Goal: Task Accomplishment & Management: Manage account settings

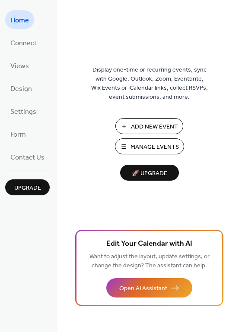
click at [153, 151] on span "Manage Events" at bounding box center [154, 147] width 48 height 9
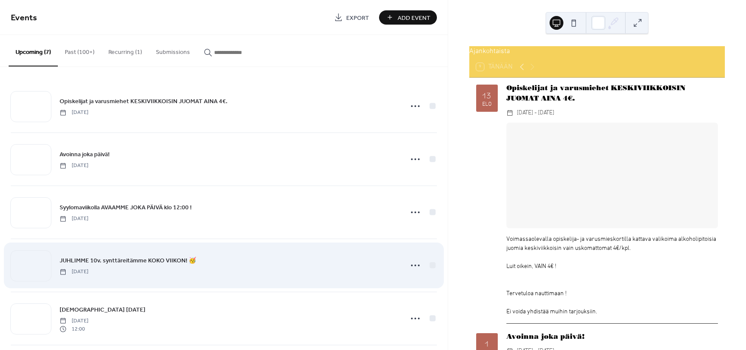
click at [212, 262] on div "JUHLIMME 10v. synttäreitämme KOKO VIIKON! 🥳 [DATE]" at bounding box center [229, 264] width 338 height 19
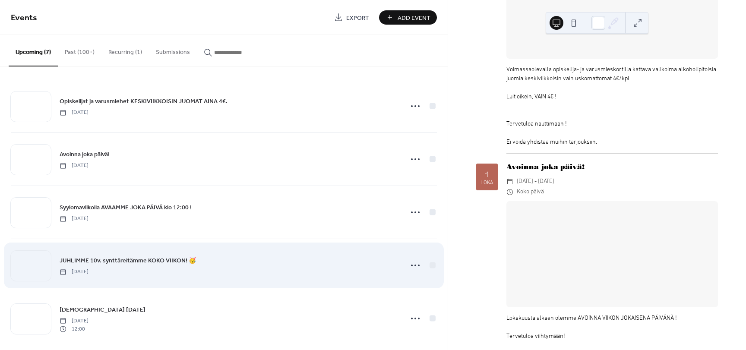
scroll to position [173, 0]
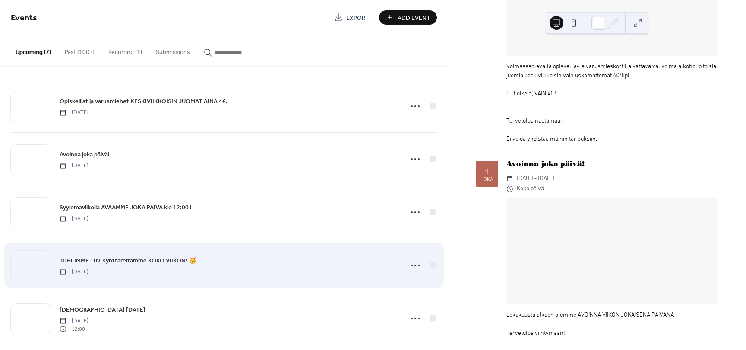
click at [172, 268] on div "JUHLIMME 10v. synttäreitämme KOKO VIIKON! 🥳 Monday, October 20, 2025" at bounding box center [229, 264] width 338 height 19
click at [110, 261] on span "JUHLIMME 10v. synttäreitämme KOKO VIIKON! 🥳" at bounding box center [128, 260] width 136 height 9
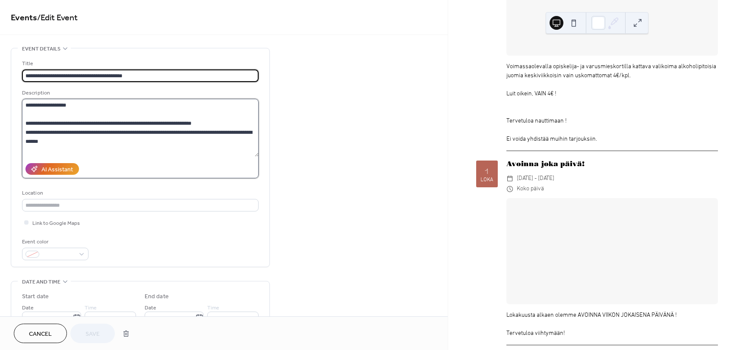
click at [135, 143] on textarea "**********" at bounding box center [140, 128] width 236 height 58
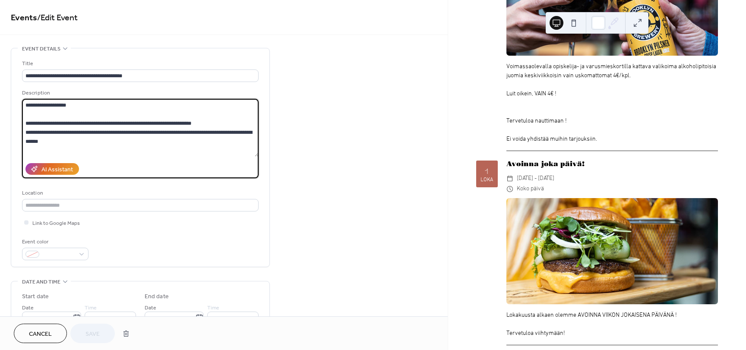
click at [109, 138] on textarea "**********" at bounding box center [140, 128] width 236 height 58
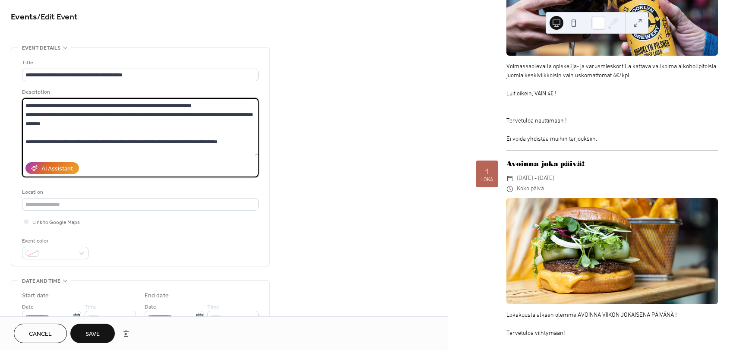
scroll to position [26, 0]
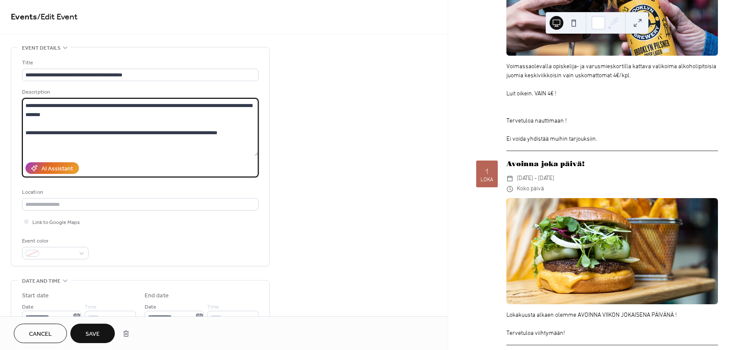
click at [218, 132] on textarea "**********" at bounding box center [140, 127] width 236 height 58
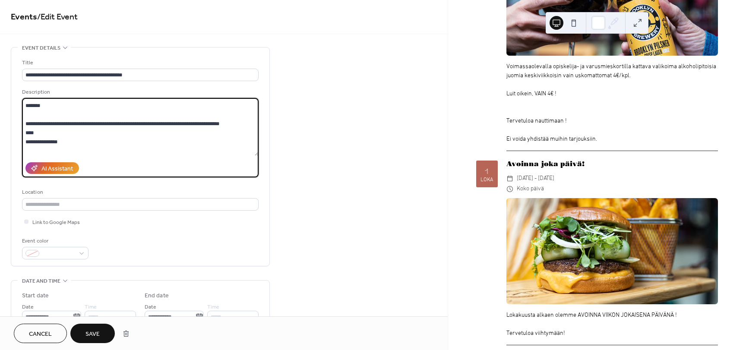
scroll to position [0, 0]
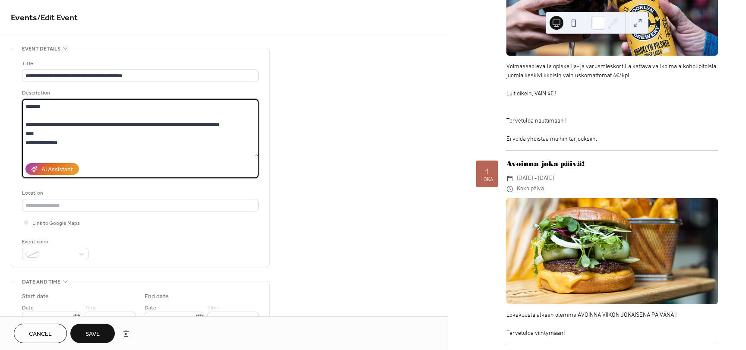
click at [236, 129] on textarea "**********" at bounding box center [140, 128] width 236 height 58
click at [232, 127] on textarea "**********" at bounding box center [140, 128] width 236 height 58
click at [54, 143] on textarea "**********" at bounding box center [140, 128] width 236 height 58
click at [36, 147] on textarea "**********" at bounding box center [140, 128] width 236 height 58
click at [68, 146] on textarea "**********" at bounding box center [140, 128] width 236 height 58
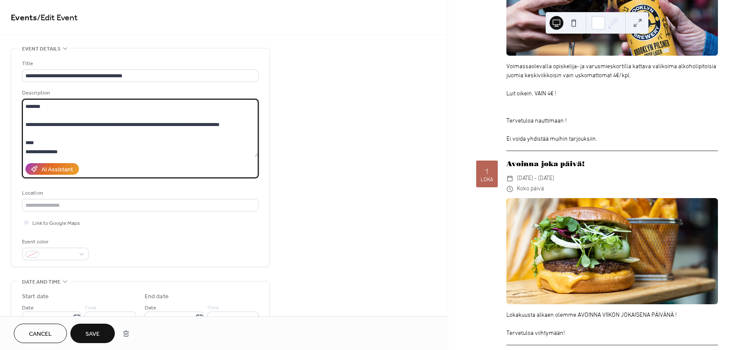
click at [64, 157] on label "**********" at bounding box center [140, 138] width 236 height 79
click at [64, 157] on textarea "**********" at bounding box center [140, 128] width 236 height 58
click at [67, 155] on textarea "**********" at bounding box center [140, 128] width 236 height 58
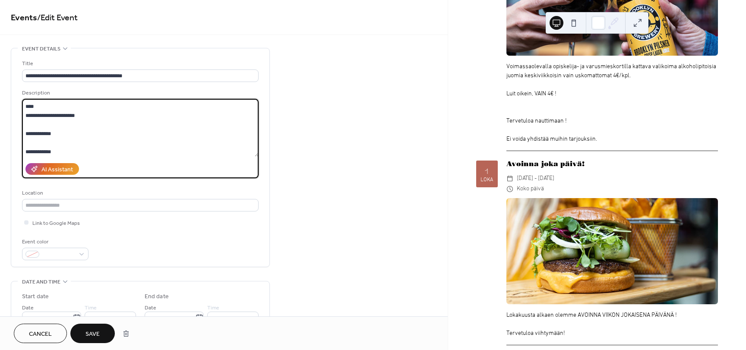
scroll to position [89, 0]
click at [49, 124] on textarea "**********" at bounding box center [140, 128] width 236 height 58
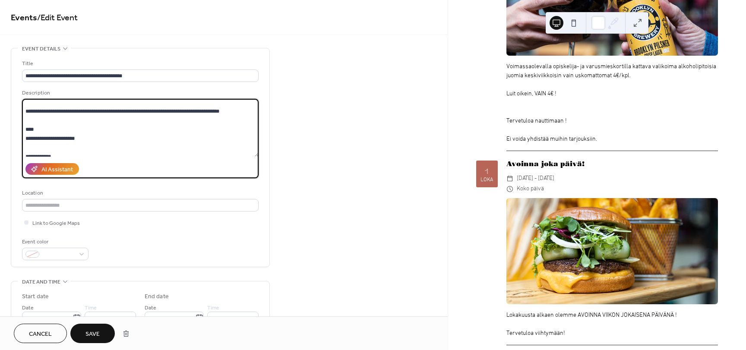
scroll to position [46, 0]
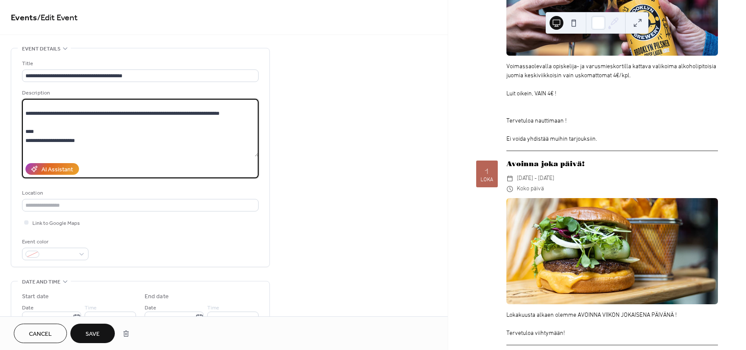
click at [41, 147] on textarea "**********" at bounding box center [140, 128] width 236 height 58
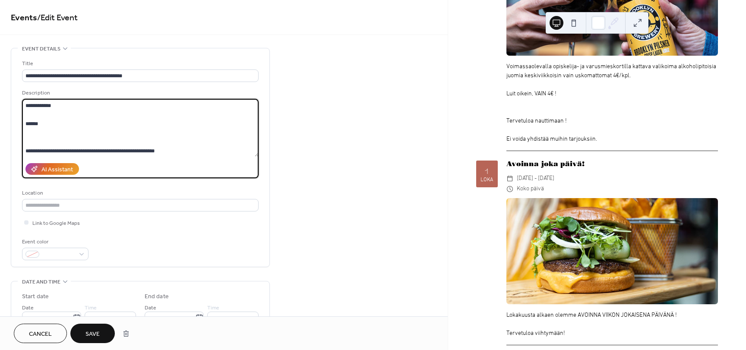
scroll to position [100, 0]
click at [52, 124] on textarea "**********" at bounding box center [140, 128] width 236 height 58
click at [41, 120] on textarea "**********" at bounding box center [140, 128] width 236 height 58
click at [91, 151] on textarea "**********" at bounding box center [140, 128] width 236 height 58
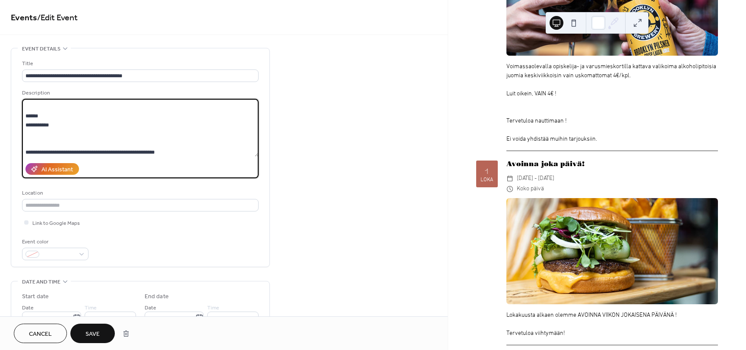
scroll to position [109, 0]
click at [60, 125] on textarea "**********" at bounding box center [140, 128] width 236 height 58
click at [49, 143] on textarea "**********" at bounding box center [140, 128] width 236 height 58
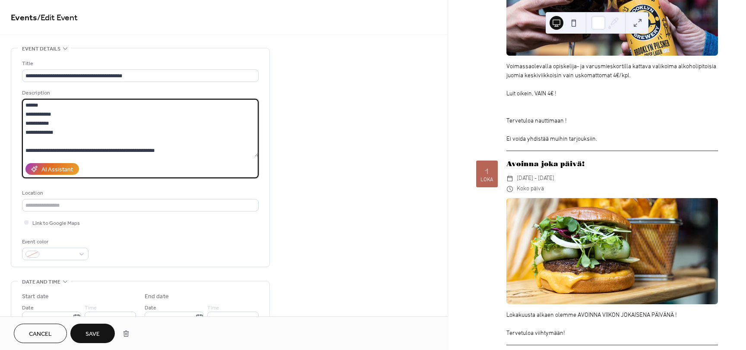
click at [57, 123] on textarea "**********" at bounding box center [140, 128] width 236 height 58
click at [58, 117] on textarea "**********" at bounding box center [140, 128] width 236 height 58
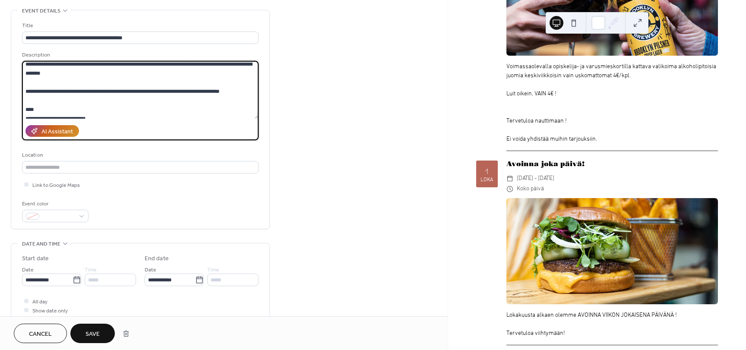
scroll to position [43, 0]
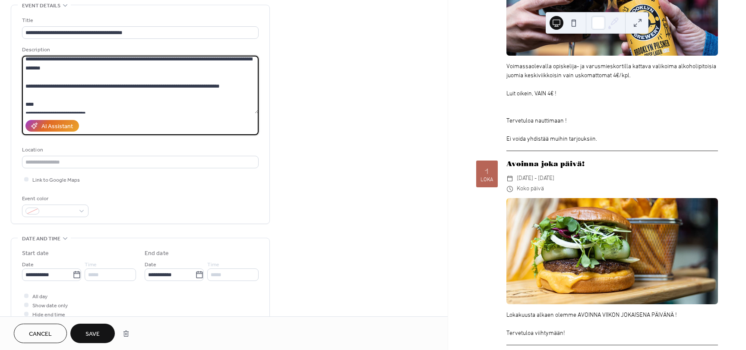
click at [43, 85] on textarea "**********" at bounding box center [140, 85] width 236 height 58
click at [36, 91] on textarea "**********" at bounding box center [140, 85] width 236 height 58
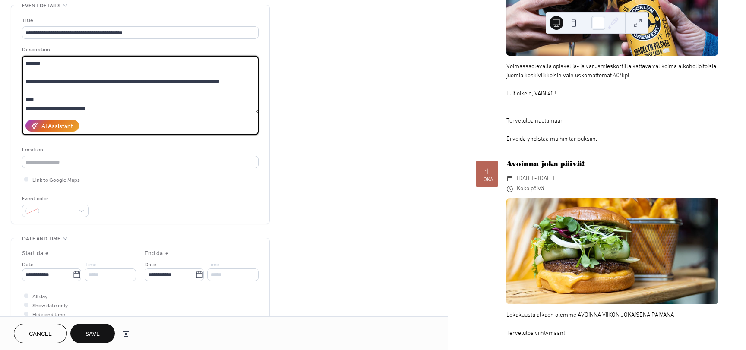
click at [153, 80] on textarea "**********" at bounding box center [140, 85] width 236 height 58
click at [88, 91] on textarea "**********" at bounding box center [140, 85] width 236 height 58
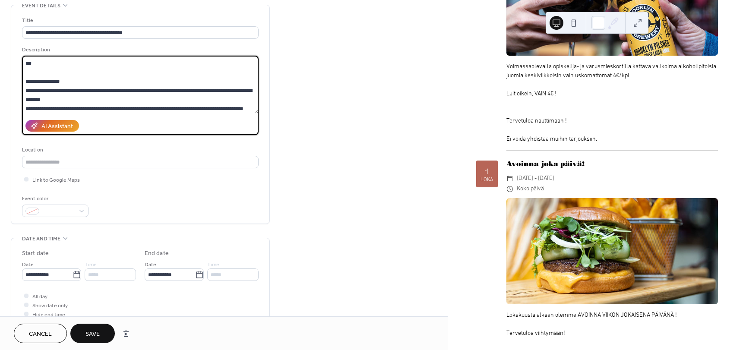
scroll to position [71, 0]
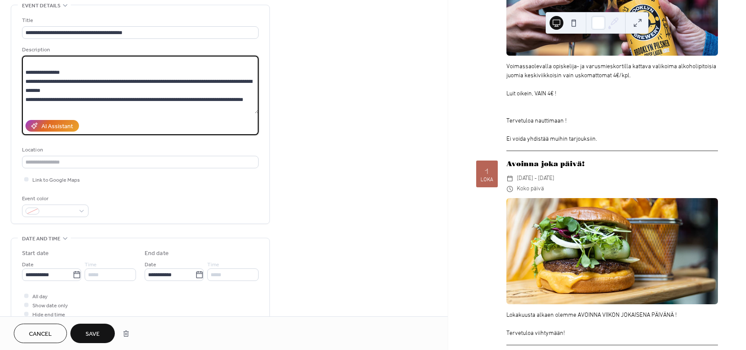
click at [87, 104] on textarea "**********" at bounding box center [140, 85] width 236 height 58
click at [90, 90] on textarea "**********" at bounding box center [140, 85] width 236 height 58
click at [75, 90] on textarea "**********" at bounding box center [140, 85] width 236 height 58
click at [76, 90] on textarea "**********" at bounding box center [140, 85] width 236 height 58
click at [151, 91] on textarea "**********" at bounding box center [140, 85] width 236 height 58
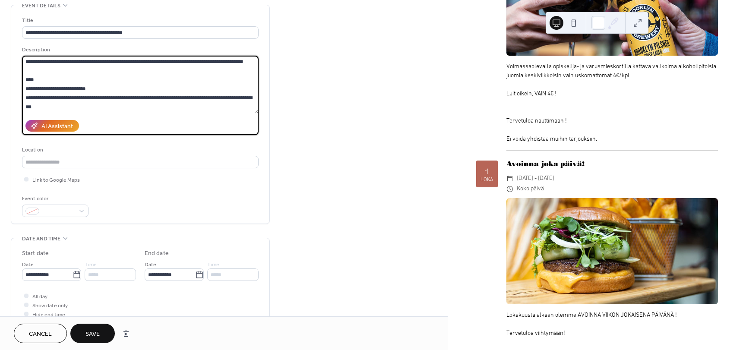
scroll to position [114, 0]
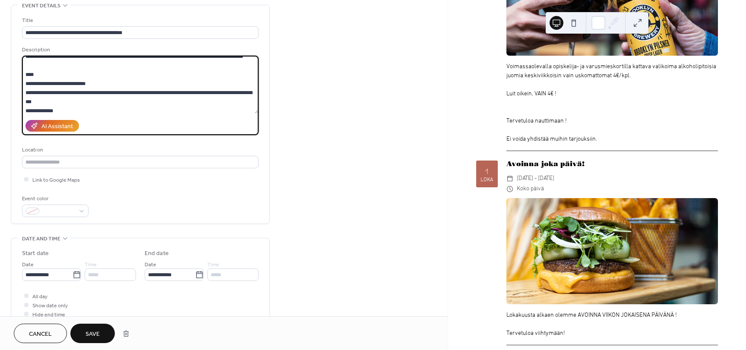
click at [48, 79] on textarea "**********" at bounding box center [140, 85] width 236 height 58
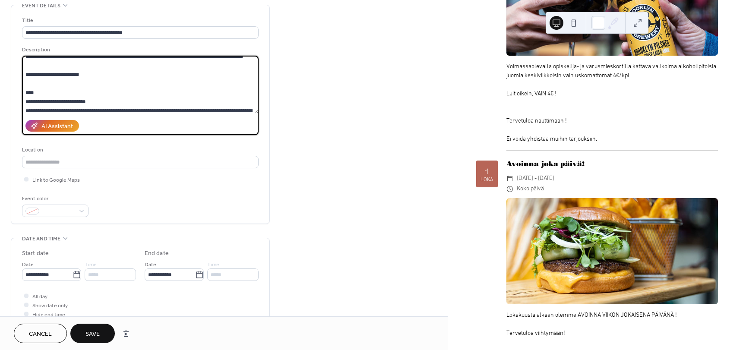
drag, startPoint x: 95, startPoint y: 82, endPoint x: 24, endPoint y: 88, distance: 71.9
click at [24, 88] on textarea at bounding box center [140, 85] width 236 height 58
click at [134, 97] on textarea at bounding box center [140, 85] width 236 height 58
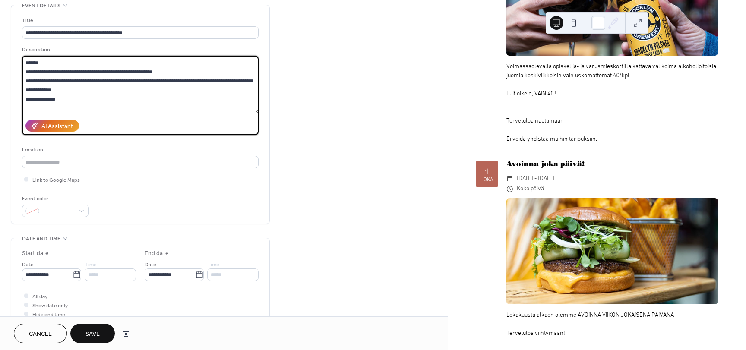
scroll to position [201, 0]
click at [86, 101] on textarea at bounding box center [140, 85] width 236 height 58
click at [82, 107] on textarea at bounding box center [140, 85] width 236 height 58
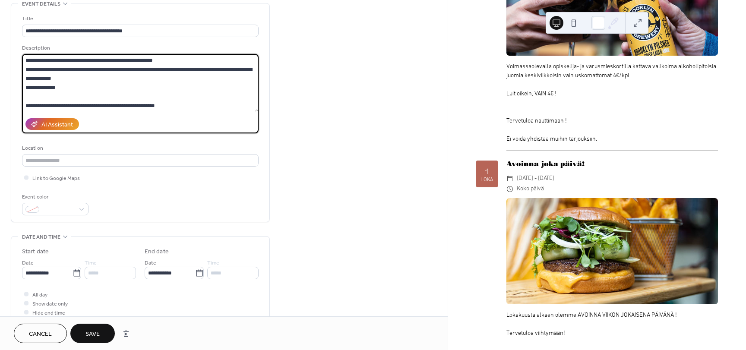
scroll to position [43, 0]
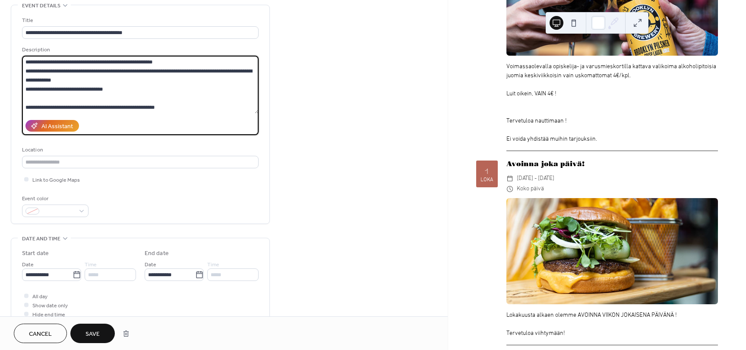
click at [112, 89] on textarea at bounding box center [140, 85] width 236 height 58
click at [163, 60] on textarea at bounding box center [140, 85] width 236 height 58
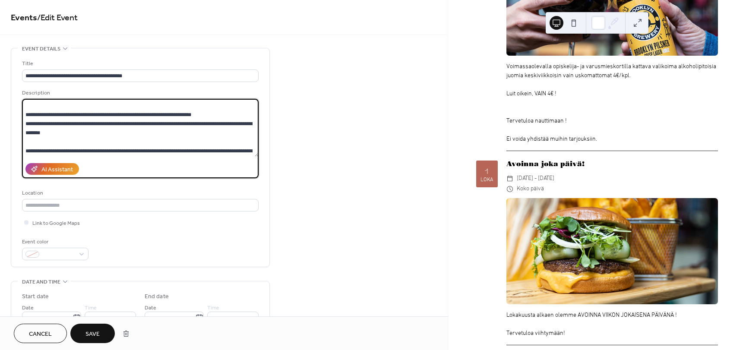
scroll to position [0, 0]
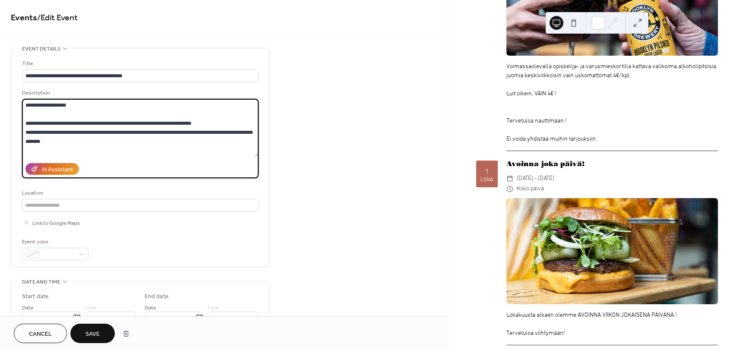
type textarea "**********"
click at [97, 336] on span "Save" at bounding box center [92, 334] width 14 height 9
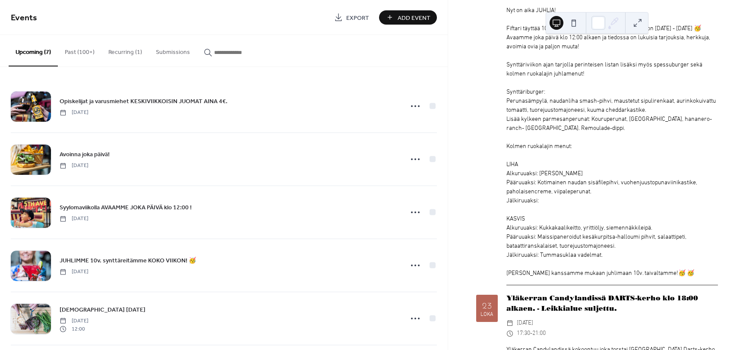
scroll to position [1165, 0]
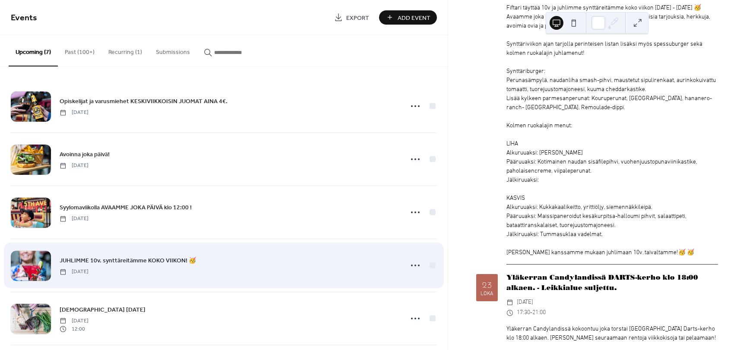
click at [132, 258] on span "JUHLIMME 10v. synttäreitämme KOKO VIIKON! 🥳" at bounding box center [128, 260] width 136 height 9
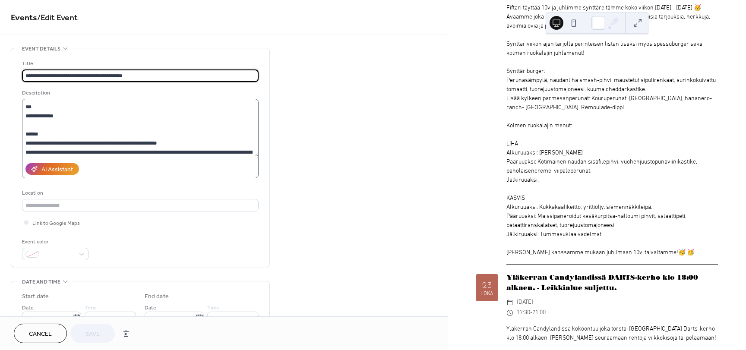
scroll to position [173, 0]
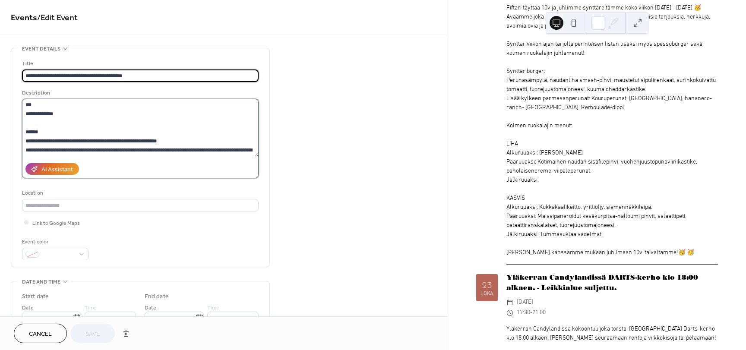
click at [72, 125] on textarea at bounding box center [140, 128] width 236 height 58
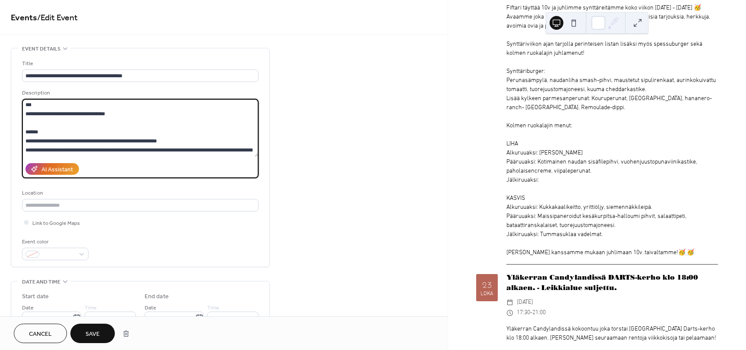
type textarea "**********"
click at [91, 338] on span "Save" at bounding box center [92, 334] width 14 height 9
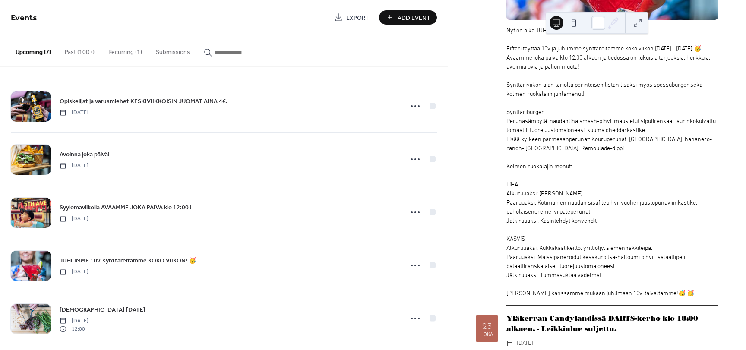
scroll to position [1122, 0]
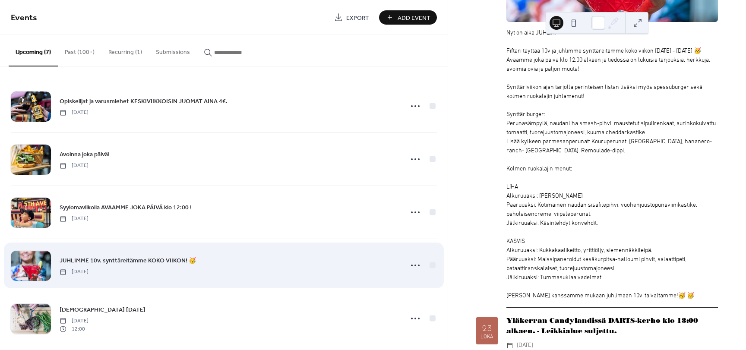
click at [116, 261] on span "JUHLIMME 10v. synttäreitämme KOKO VIIKON! 🥳" at bounding box center [128, 260] width 136 height 9
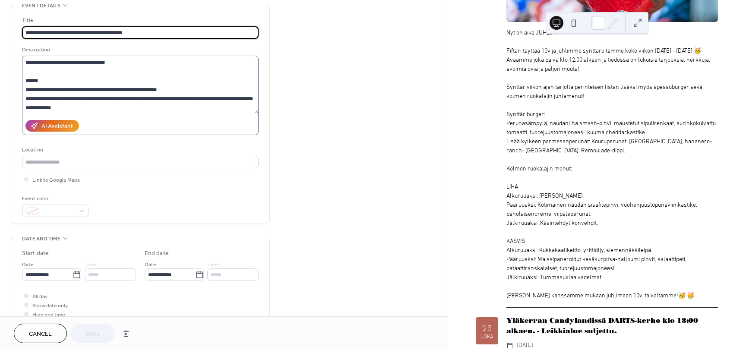
scroll to position [217, 0]
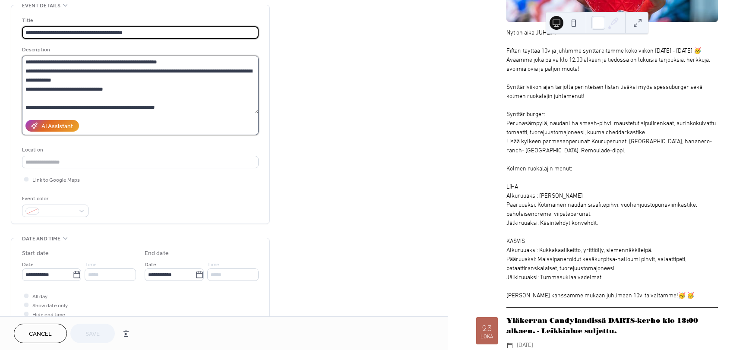
click at [85, 105] on textarea at bounding box center [140, 85] width 236 height 58
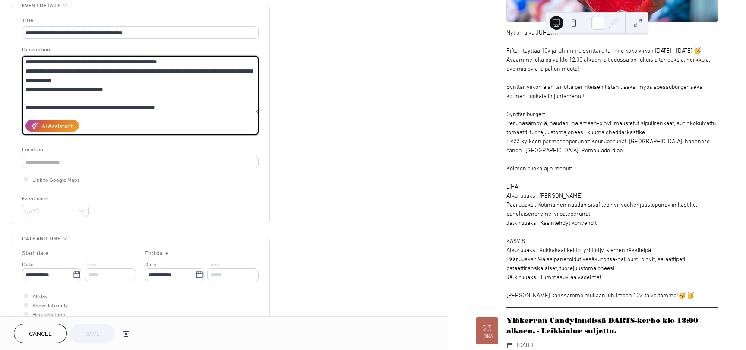
click at [85, 105] on textarea at bounding box center [140, 85] width 236 height 58
type textarea "**********"
click at [107, 329] on button "Save" at bounding box center [92, 333] width 44 height 19
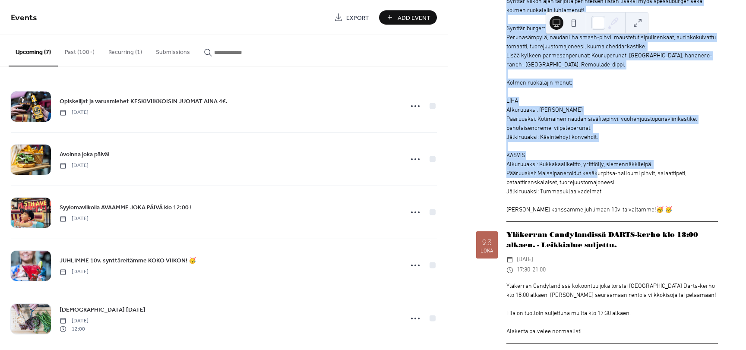
scroll to position [1208, 0]
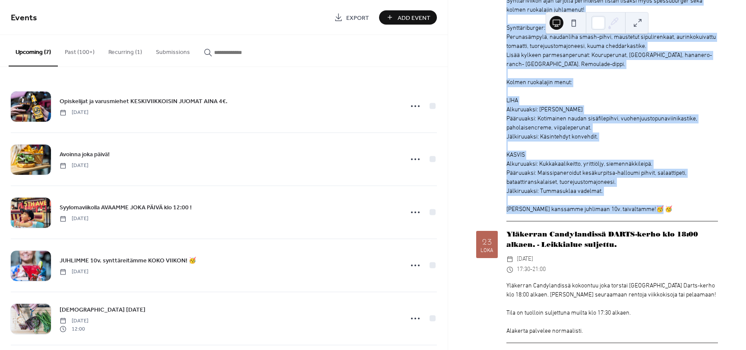
drag, startPoint x: 507, startPoint y: 119, endPoint x: 666, endPoint y: 213, distance: 184.9
click at [666, 213] on div "Nyt on aika JUHLIA! Fiftari täyttää 10v ja juhlimme synttäreitämme koko viikon …" at bounding box center [611, 78] width 211 height 272
copy div "Nyt on aika JUHLIA! Fiftari täyttää 10v ja juhlimme synttäreitämme koko viikon …"
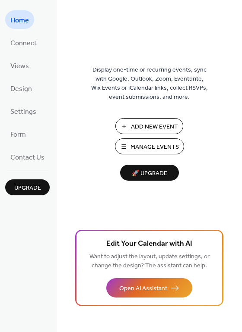
click at [150, 148] on span "Manage Events" at bounding box center [154, 147] width 48 height 9
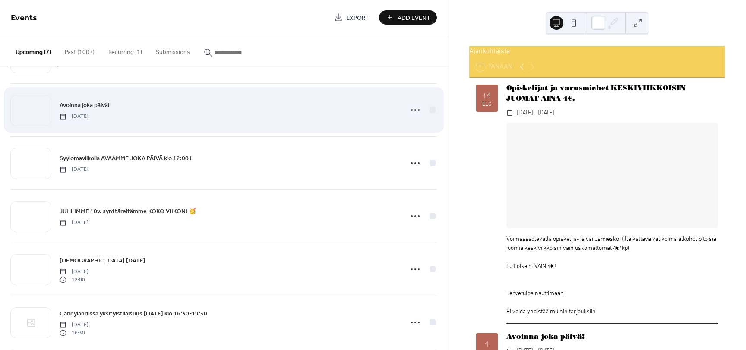
scroll to position [86, 0]
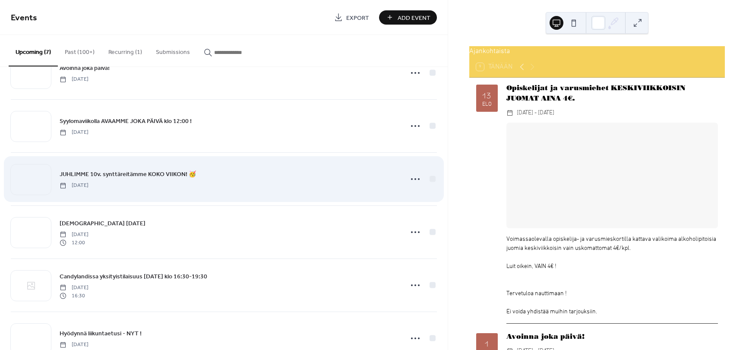
click at [162, 171] on span "JUHLIMME 10v. synttäreitämme KOKO VIIKON! 🥳" at bounding box center [128, 174] width 136 height 9
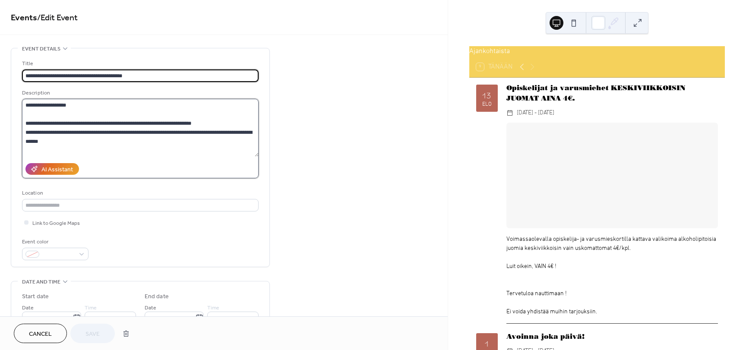
click at [128, 146] on textarea "**********" at bounding box center [140, 128] width 236 height 58
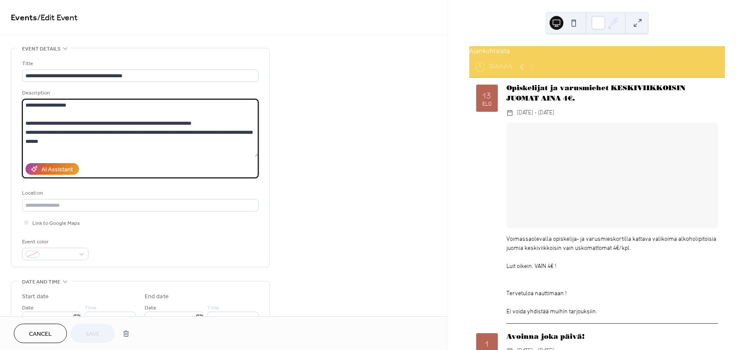
paste textarea "**********"
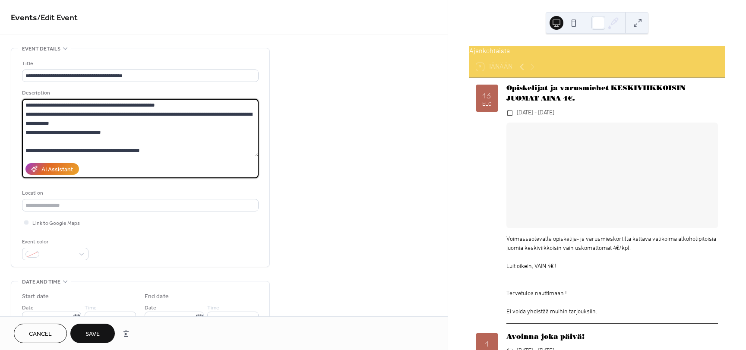
type textarea "**********"
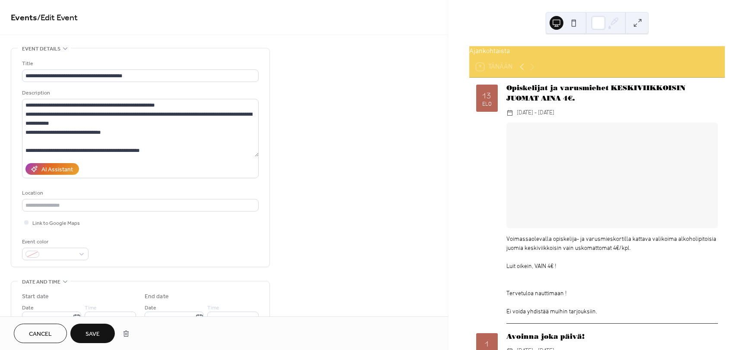
click at [100, 336] on button "Save" at bounding box center [92, 333] width 44 height 19
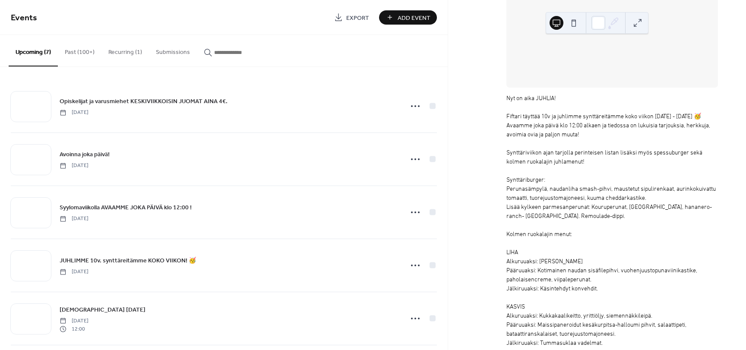
scroll to position [1122, 0]
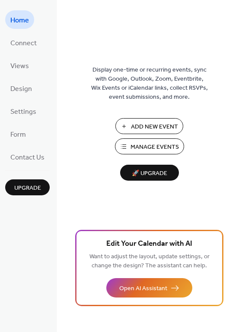
click at [150, 146] on span "Manage Events" at bounding box center [154, 147] width 48 height 9
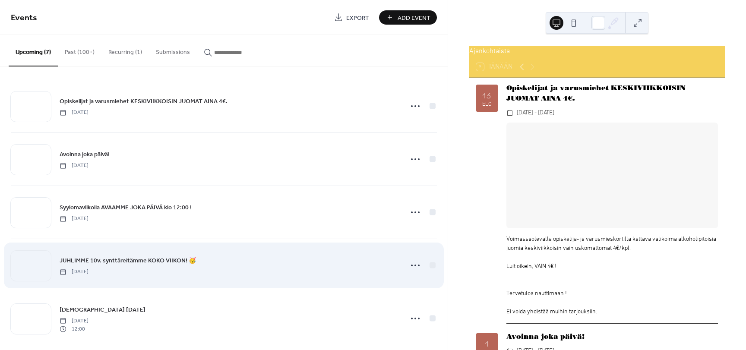
click at [140, 256] on span "JUHLIMME 10v. synttäreitämme KOKO VIIKON! 🥳" at bounding box center [128, 260] width 136 height 9
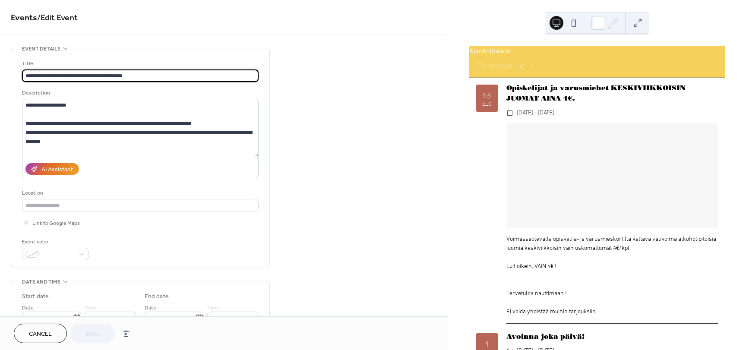
click at [39, 76] on input "**********" at bounding box center [140, 75] width 236 height 13
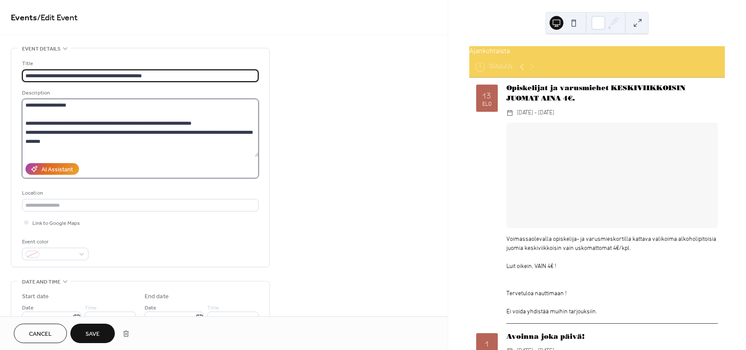
click at [98, 117] on textarea at bounding box center [140, 128] width 236 height 58
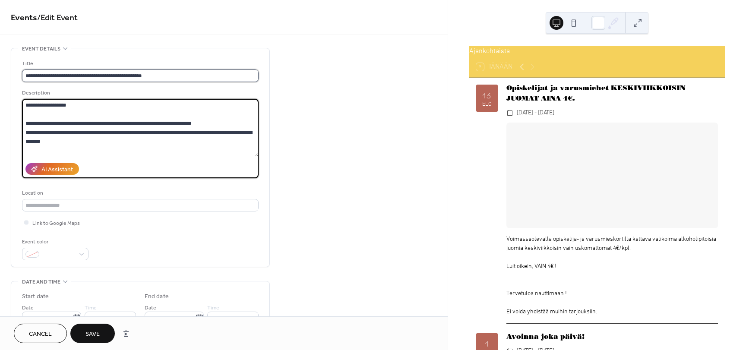
click at [63, 76] on input "**********" at bounding box center [140, 75] width 236 height 13
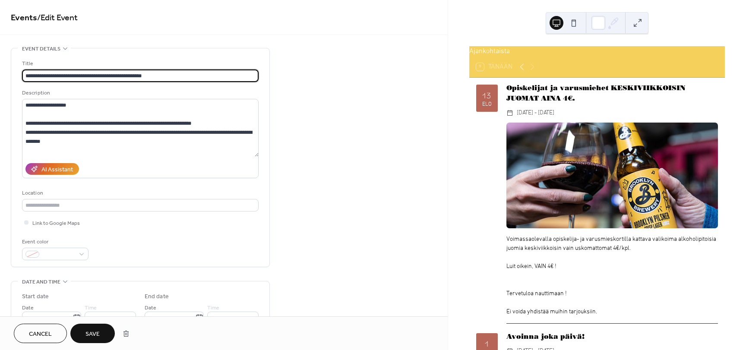
click at [63, 76] on input "**********" at bounding box center [140, 75] width 236 height 13
type input "**********"
click at [83, 104] on textarea at bounding box center [140, 128] width 236 height 58
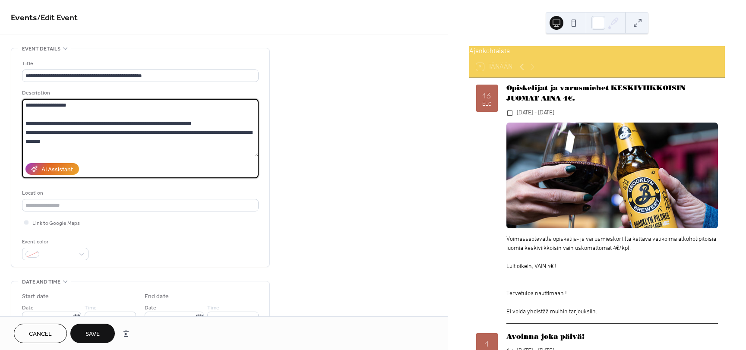
click at [88, 124] on textarea at bounding box center [140, 128] width 236 height 58
click at [205, 125] on textarea at bounding box center [140, 128] width 236 height 58
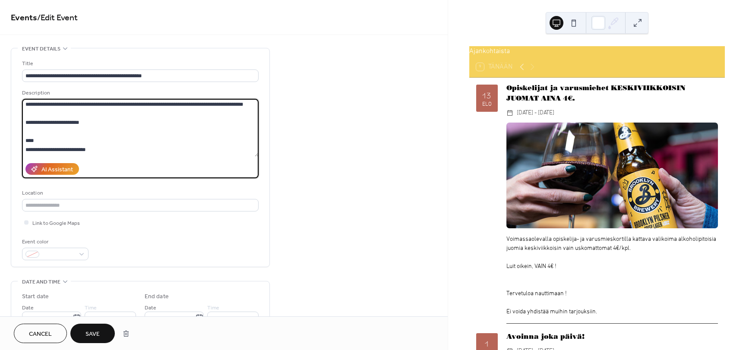
scroll to position [217, 0]
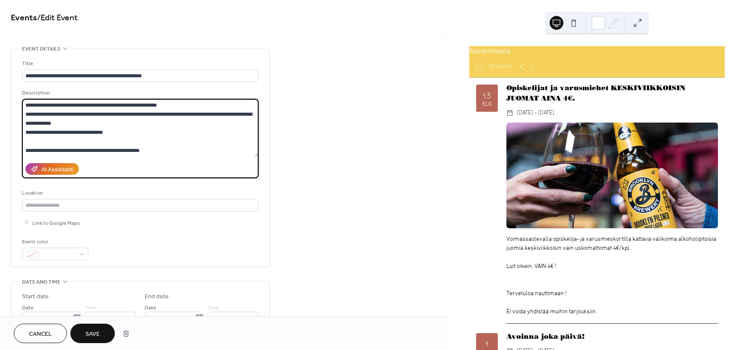
drag, startPoint x: 115, startPoint y: 131, endPoint x: 56, endPoint y: 132, distance: 59.5
click at [56, 132] on textarea at bounding box center [140, 128] width 236 height 58
click at [132, 129] on textarea at bounding box center [140, 128] width 236 height 58
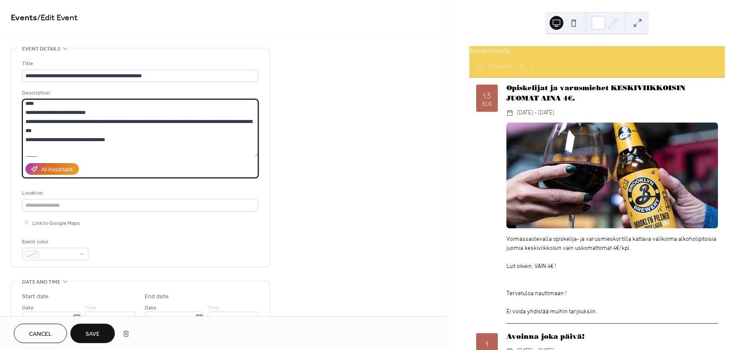
scroll to position [174, 0]
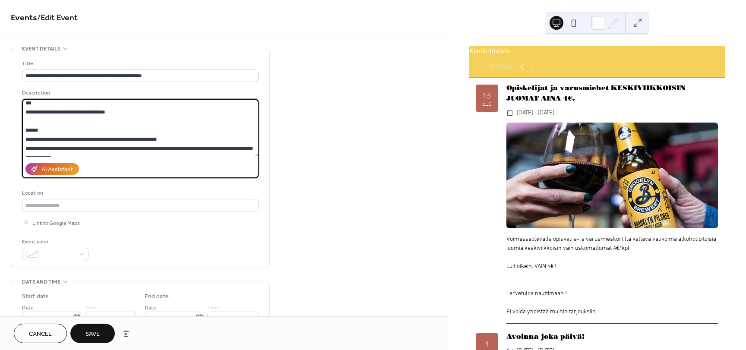
drag, startPoint x: 114, startPoint y: 123, endPoint x: 55, endPoint y: 119, distance: 59.2
click at [55, 119] on textarea at bounding box center [140, 128] width 236 height 58
drag, startPoint x: 56, startPoint y: 120, endPoint x: 159, endPoint y: 118, distance: 103.1
click at [159, 118] on textarea at bounding box center [140, 128] width 236 height 58
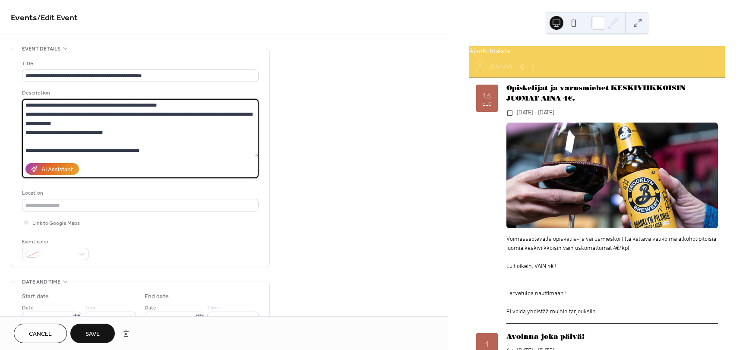
scroll to position [217, 0]
click at [55, 131] on textarea at bounding box center [140, 128] width 236 height 58
paste textarea "**********"
drag, startPoint x: 156, startPoint y: 131, endPoint x: 220, endPoint y: 136, distance: 64.1
click at [220, 136] on textarea at bounding box center [140, 128] width 236 height 58
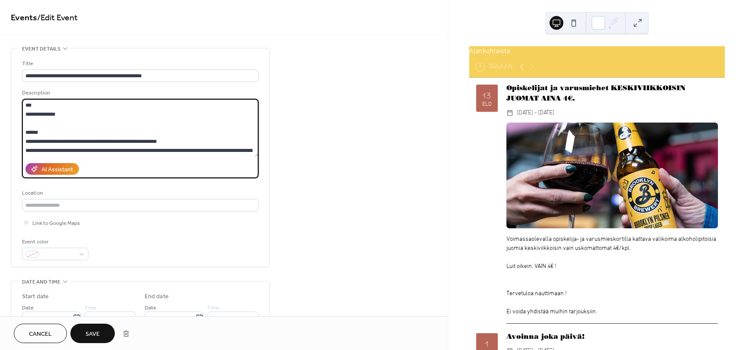
scroll to position [174, 0]
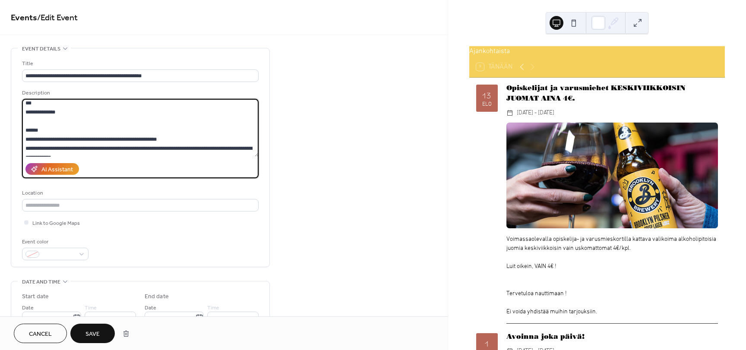
click at [77, 124] on textarea at bounding box center [140, 128] width 236 height 58
paste textarea "**********"
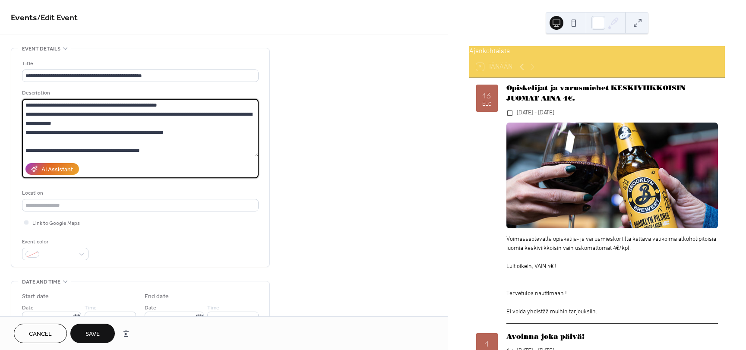
scroll to position [217, 0]
click at [169, 132] on textarea at bounding box center [140, 128] width 236 height 58
click at [164, 133] on textarea at bounding box center [140, 128] width 236 height 58
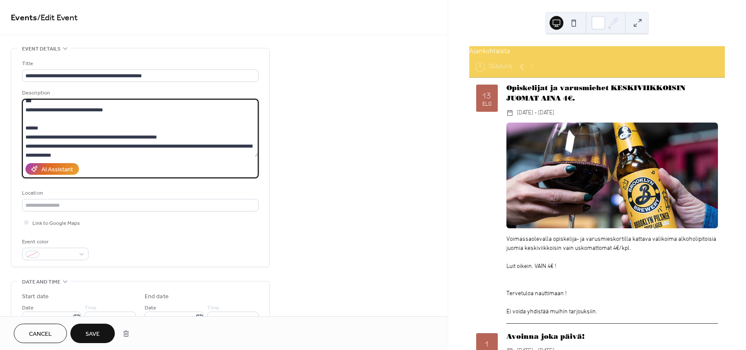
scroll to position [174, 0]
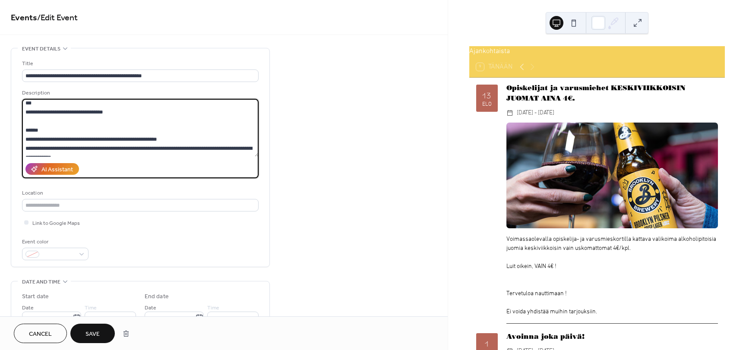
click at [77, 120] on textarea at bounding box center [140, 128] width 236 height 58
click at [129, 135] on textarea at bounding box center [140, 128] width 236 height 58
click at [70, 121] on textarea at bounding box center [140, 128] width 236 height 58
click at [131, 126] on textarea at bounding box center [140, 128] width 236 height 58
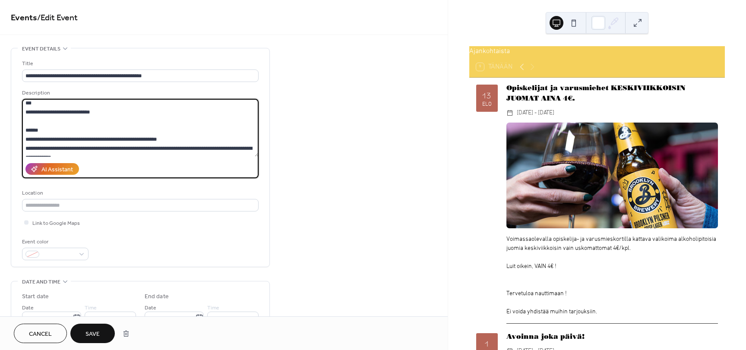
click at [126, 119] on textarea at bounding box center [140, 128] width 236 height 58
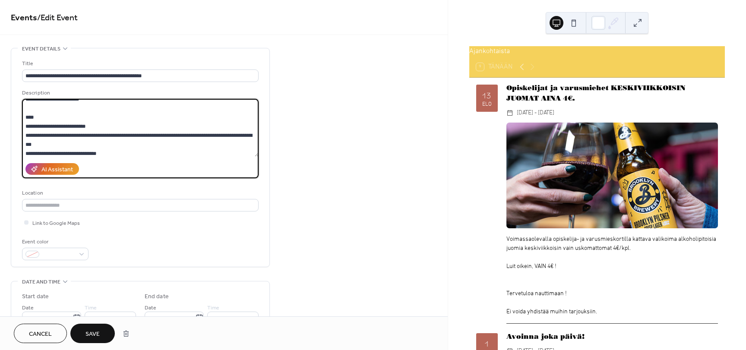
scroll to position [131, 0]
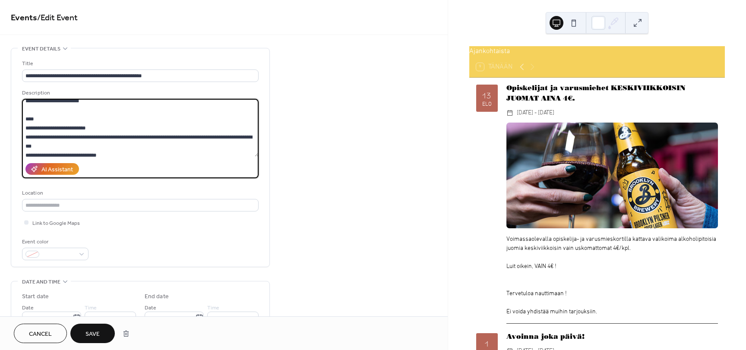
click at [118, 139] on textarea at bounding box center [140, 128] width 236 height 58
click at [118, 154] on textarea at bounding box center [140, 128] width 236 height 58
click at [58, 134] on textarea at bounding box center [140, 128] width 236 height 58
click at [99, 134] on textarea at bounding box center [140, 128] width 236 height 58
click at [138, 135] on textarea at bounding box center [140, 128] width 236 height 58
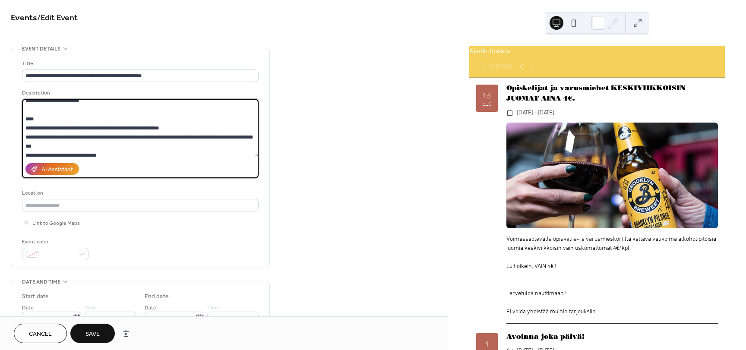
click at [191, 139] on textarea at bounding box center [140, 128] width 236 height 58
click at [104, 146] on textarea at bounding box center [140, 128] width 236 height 58
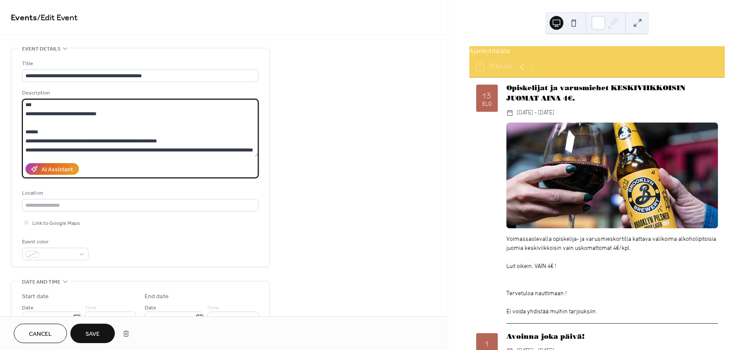
scroll to position [174, 0]
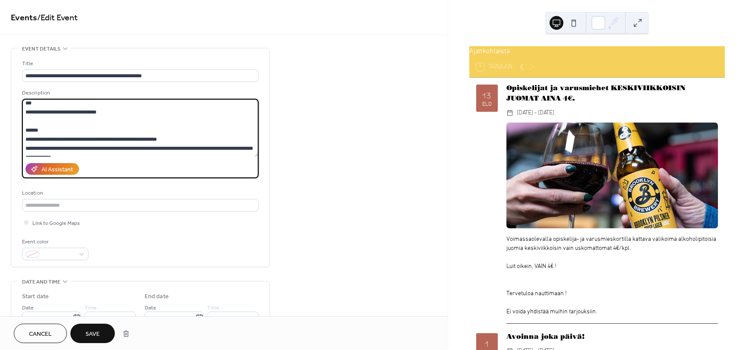
click at [113, 116] on textarea at bounding box center [140, 128] width 236 height 58
drag, startPoint x: 91, startPoint y: 120, endPoint x: 55, endPoint y: 120, distance: 35.8
click at [55, 120] on textarea at bounding box center [140, 128] width 236 height 58
click at [141, 124] on textarea at bounding box center [140, 128] width 236 height 58
click at [101, 122] on textarea at bounding box center [140, 128] width 236 height 58
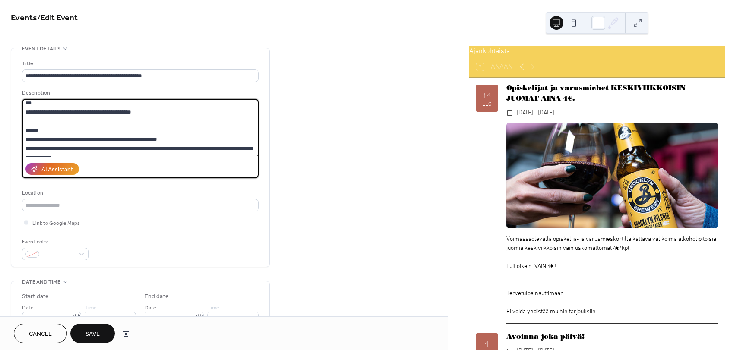
click at [149, 122] on textarea at bounding box center [140, 128] width 236 height 58
click at [166, 116] on textarea at bounding box center [140, 128] width 236 height 58
click at [147, 122] on textarea at bounding box center [140, 128] width 236 height 58
drag, startPoint x: 126, startPoint y: 122, endPoint x: 56, endPoint y: 121, distance: 69.9
click at [56, 121] on textarea at bounding box center [140, 128] width 236 height 58
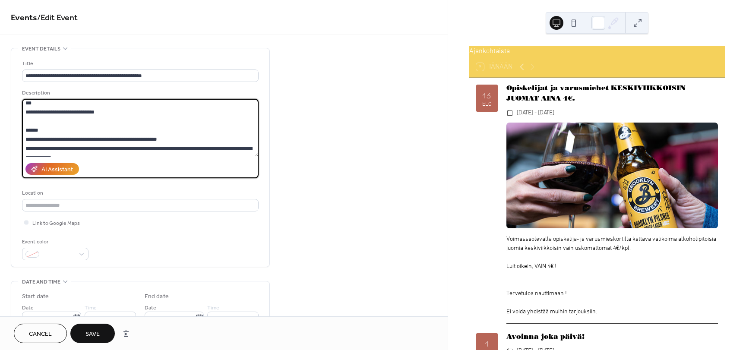
click at [55, 121] on textarea at bounding box center [140, 128] width 236 height 58
click at [69, 119] on textarea at bounding box center [140, 128] width 236 height 58
click at [148, 131] on textarea at bounding box center [140, 128] width 236 height 58
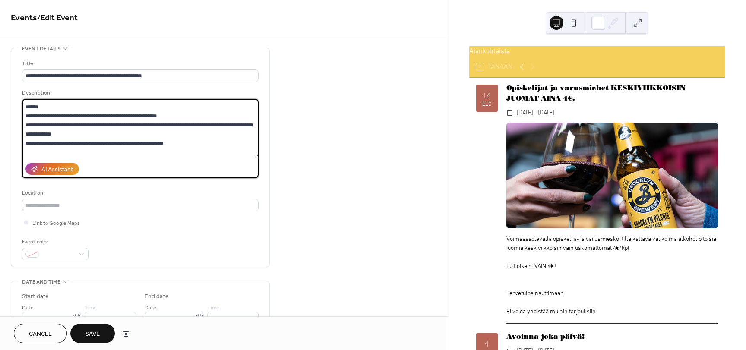
scroll to position [217, 0]
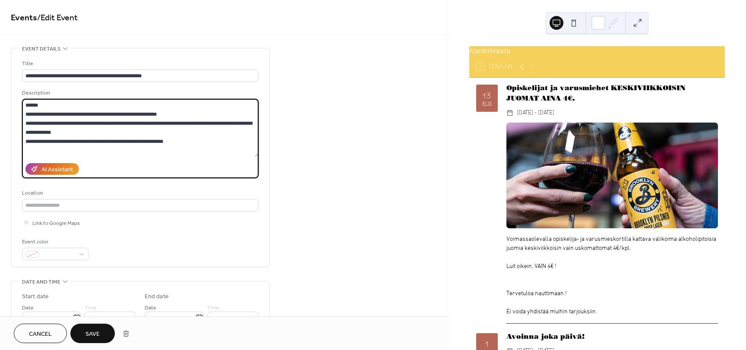
click at [169, 153] on textarea at bounding box center [140, 128] width 236 height 58
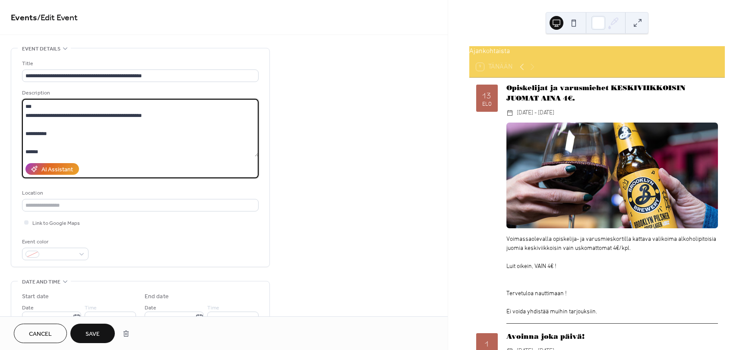
scroll to position [192, 0]
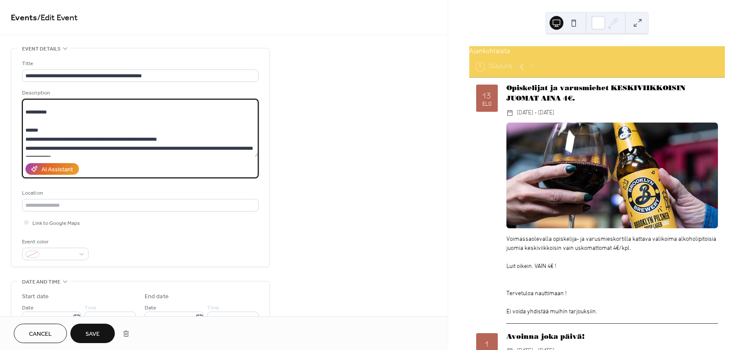
click at [39, 117] on textarea at bounding box center [140, 128] width 236 height 58
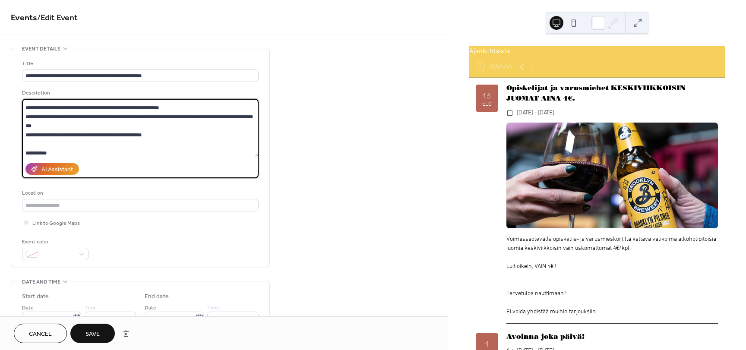
scroll to position [149, 0]
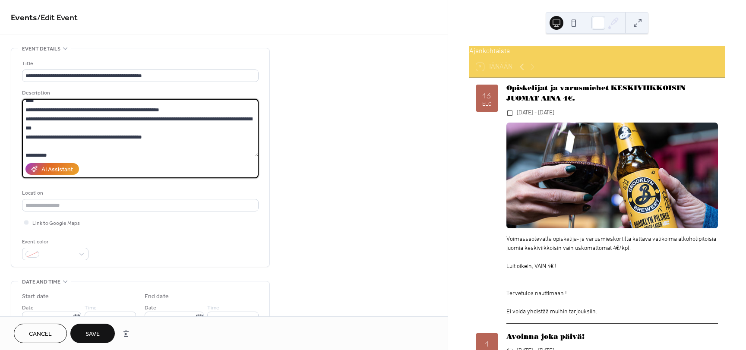
click at [214, 127] on textarea at bounding box center [140, 128] width 236 height 58
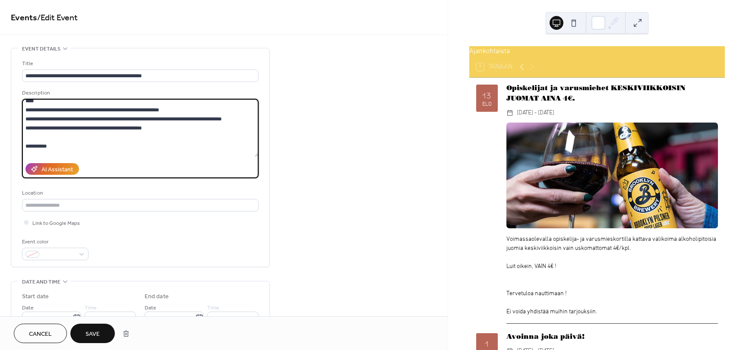
click at [163, 120] on textarea at bounding box center [140, 128] width 236 height 58
click at [200, 137] on textarea at bounding box center [140, 128] width 236 height 58
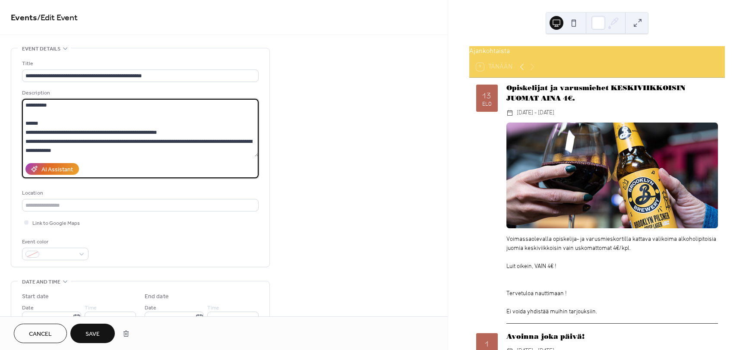
scroll to position [192, 0]
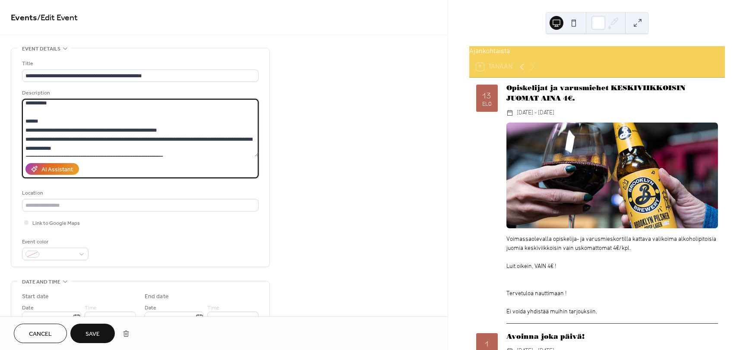
click at [35, 109] on textarea at bounding box center [140, 128] width 236 height 58
click at [48, 116] on textarea at bounding box center [140, 128] width 236 height 58
click at [36, 111] on textarea at bounding box center [140, 128] width 236 height 58
click at [62, 115] on textarea at bounding box center [140, 128] width 236 height 58
click at [40, 112] on textarea at bounding box center [140, 128] width 236 height 58
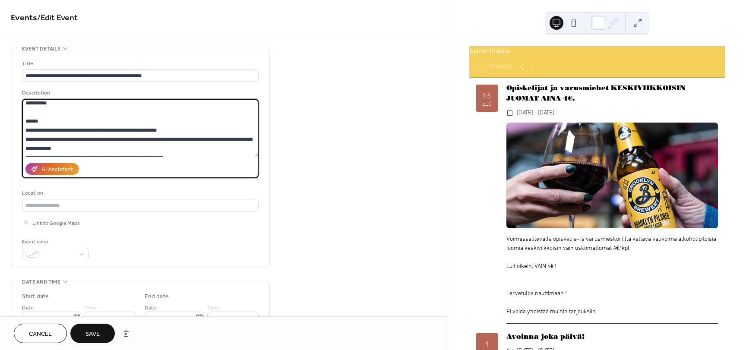
click at [31, 111] on textarea at bounding box center [140, 128] width 236 height 58
click at [98, 113] on textarea at bounding box center [140, 128] width 236 height 58
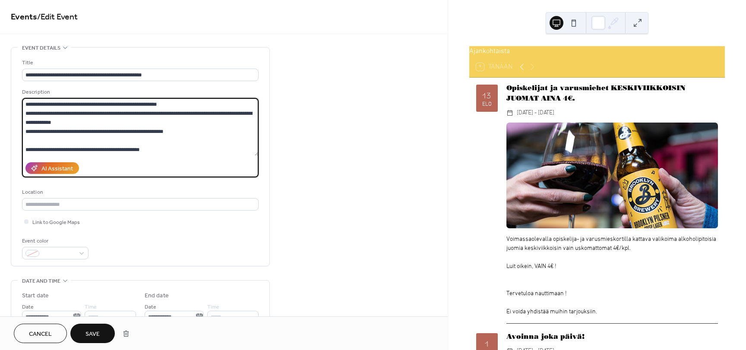
scroll to position [0, 0]
click at [162, 131] on textarea at bounding box center [140, 128] width 236 height 58
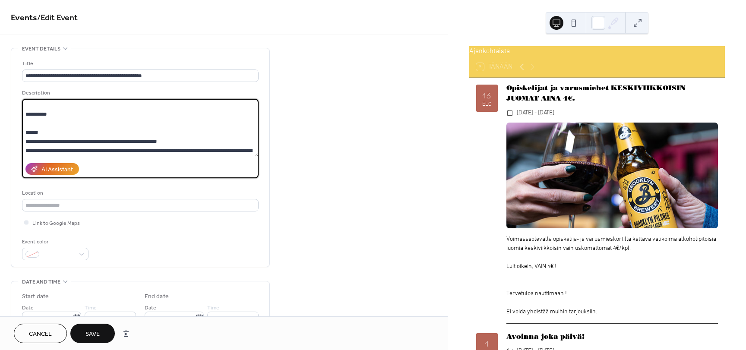
scroll to position [183, 0]
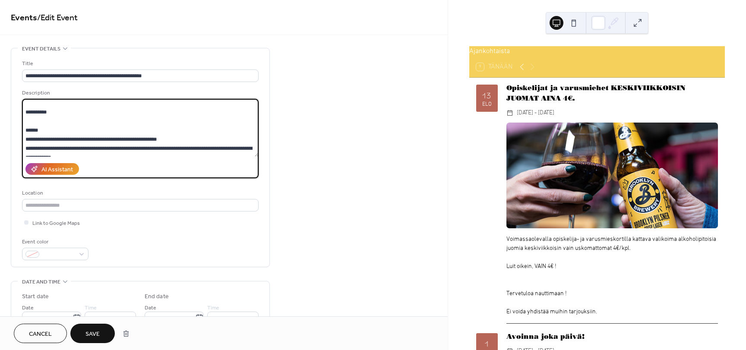
click at [58, 123] on textarea at bounding box center [140, 128] width 236 height 58
click at [82, 120] on textarea at bounding box center [140, 128] width 236 height 58
click at [30, 119] on textarea at bounding box center [140, 128] width 236 height 58
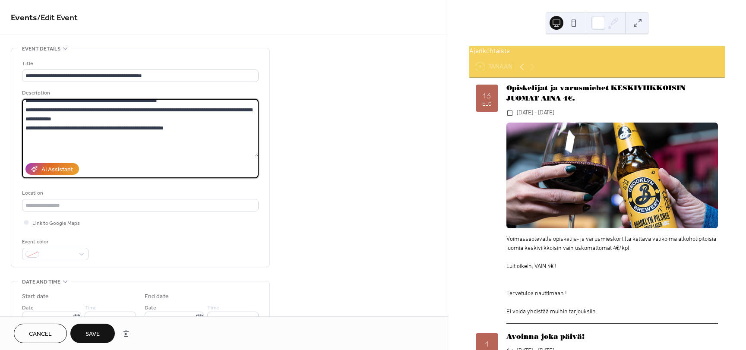
scroll to position [227, 0]
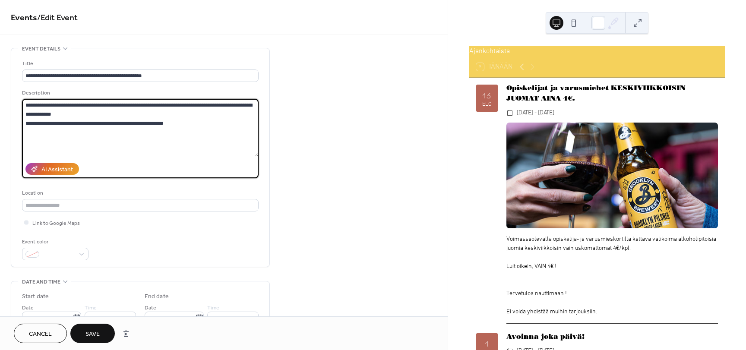
click at [63, 148] on textarea at bounding box center [140, 128] width 236 height 58
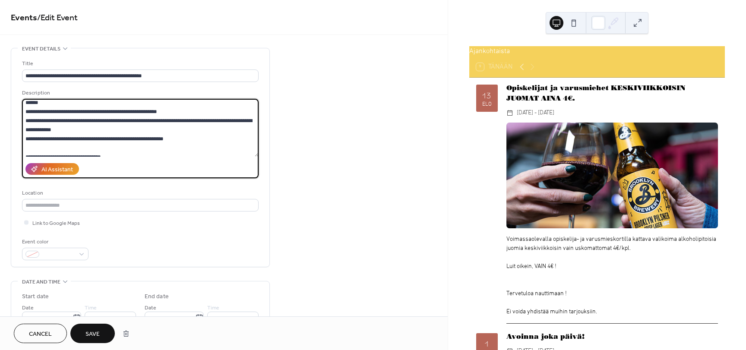
scroll to position [183, 0]
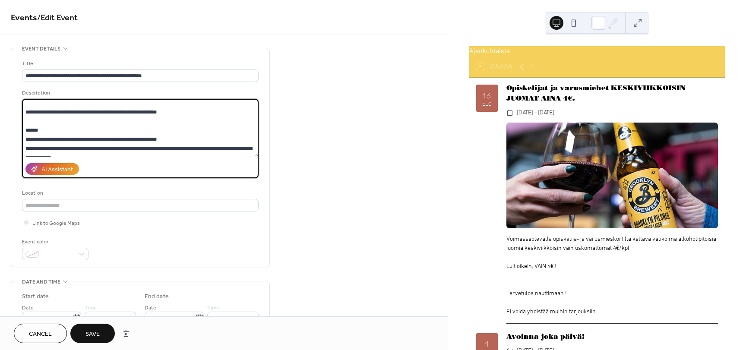
drag, startPoint x: 107, startPoint y: 121, endPoint x: 156, endPoint y: 122, distance: 49.2
click at [156, 122] on textarea at bounding box center [140, 128] width 236 height 58
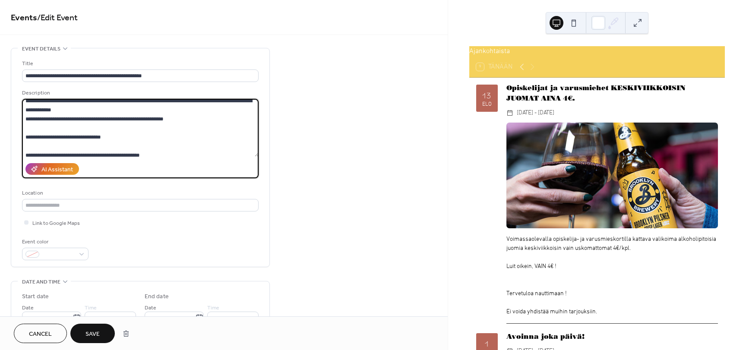
scroll to position [245, 0]
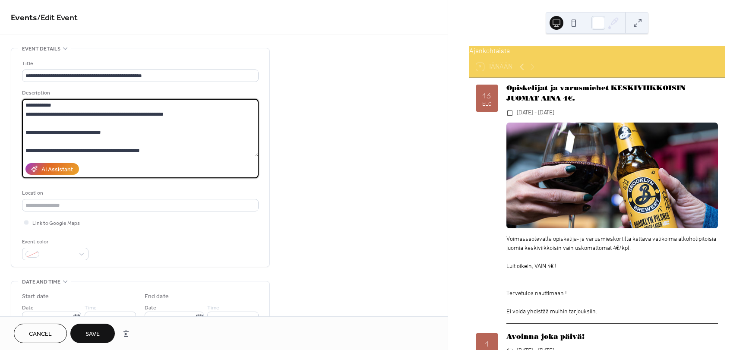
click at [118, 132] on textarea at bounding box center [140, 128] width 236 height 58
paste textarea "**********"
click at [106, 134] on textarea at bounding box center [140, 128] width 236 height 58
click at [36, 132] on textarea at bounding box center [140, 128] width 236 height 58
click at [39, 130] on textarea at bounding box center [140, 128] width 236 height 58
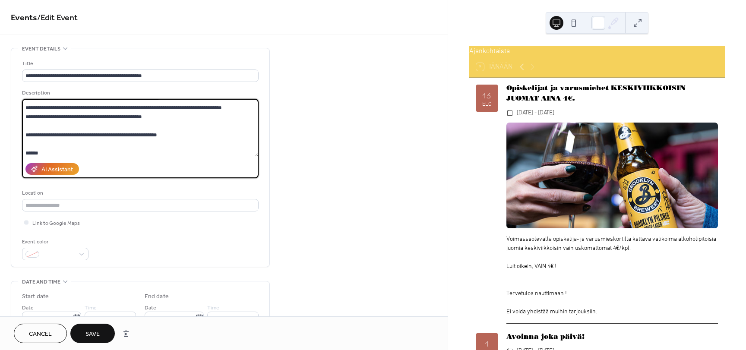
scroll to position [158, 0]
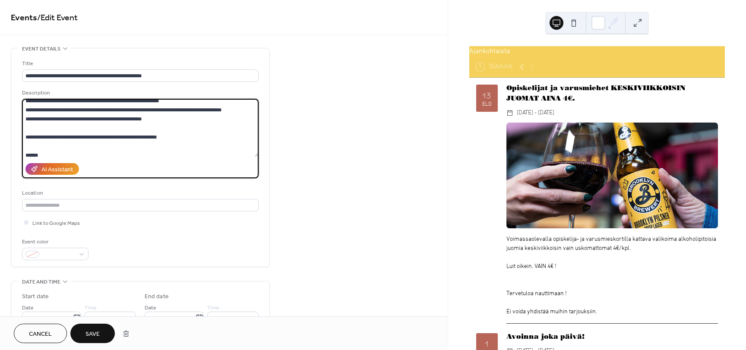
click at [38, 145] on textarea at bounding box center [140, 128] width 236 height 58
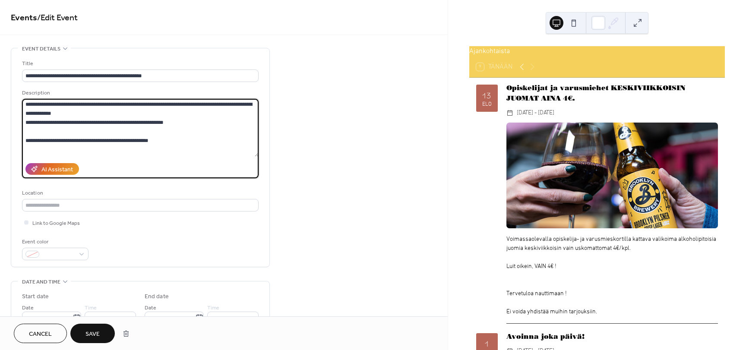
scroll to position [245, 0]
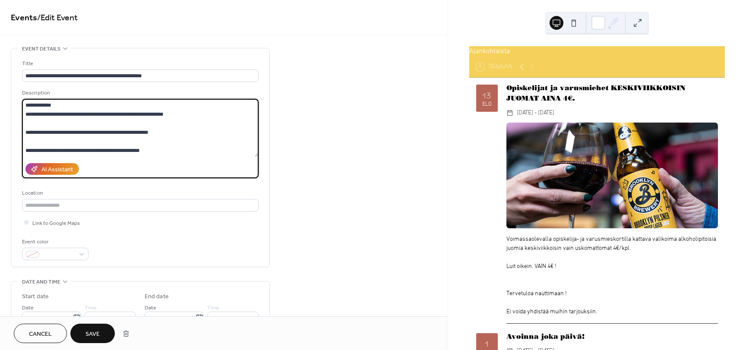
drag, startPoint x: 145, startPoint y: 132, endPoint x: 42, endPoint y: 134, distance: 102.3
click at [42, 134] on textarea at bounding box center [140, 128] width 236 height 58
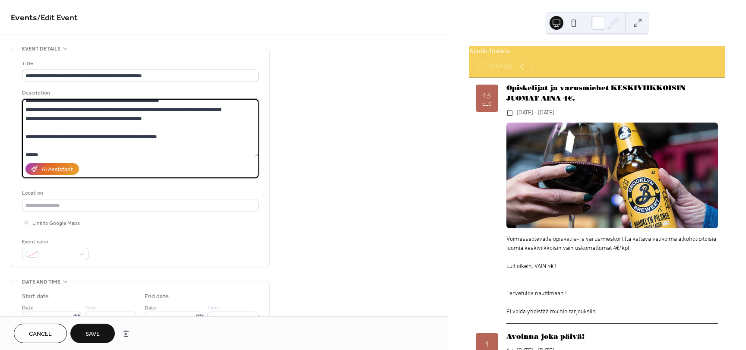
scroll to position [158, 0]
drag, startPoint x: 52, startPoint y: 146, endPoint x: 186, endPoint y: 148, distance: 134.2
click at [186, 148] on textarea at bounding box center [140, 128] width 236 height 58
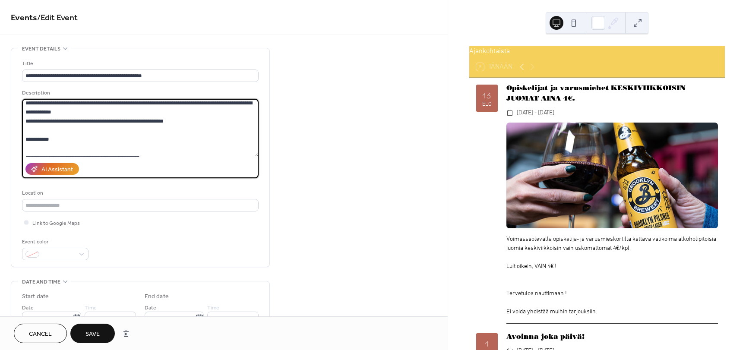
scroll to position [245, 0]
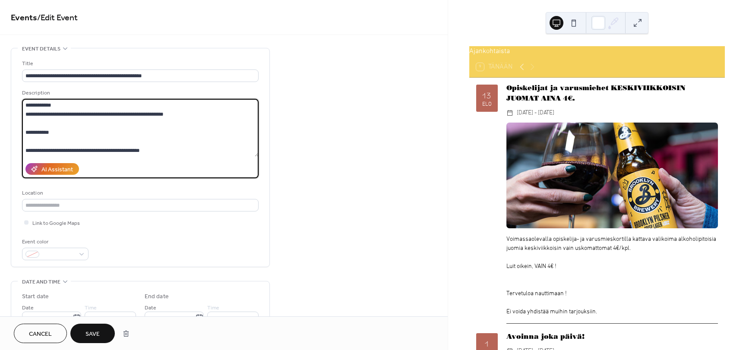
click at [96, 129] on textarea at bounding box center [140, 128] width 236 height 58
paste textarea "**********"
click at [77, 140] on textarea at bounding box center [140, 128] width 236 height 58
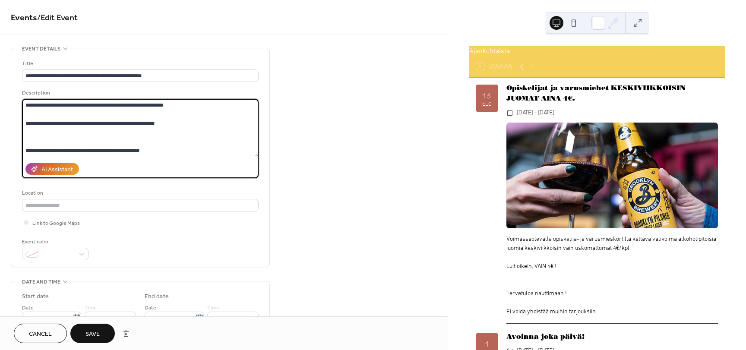
scroll to position [254, 0]
type textarea "**********"
click at [100, 336] on span "Save" at bounding box center [92, 334] width 14 height 9
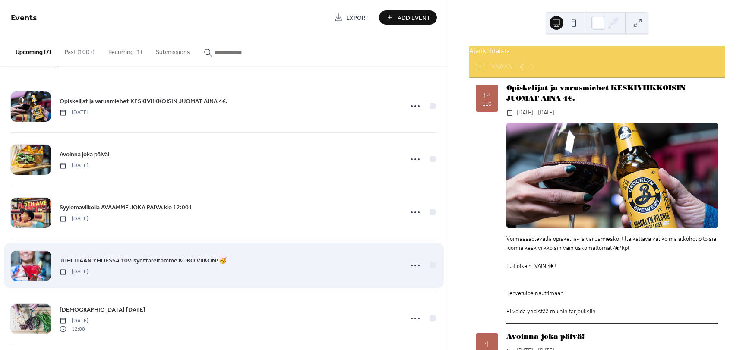
click at [115, 257] on span "JUHLITAAN YHDESSÄ 10v. synttäreitämme KOKO VIIKON! 🥳" at bounding box center [143, 260] width 167 height 9
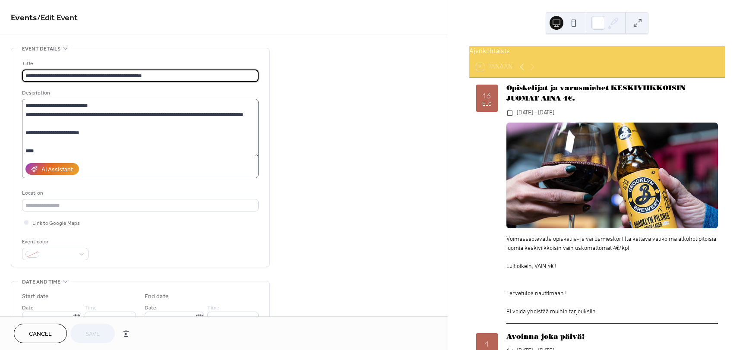
scroll to position [129, 0]
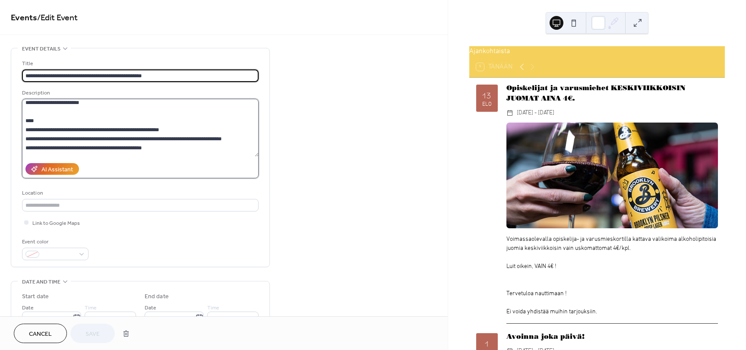
click at [109, 113] on textarea at bounding box center [140, 128] width 236 height 58
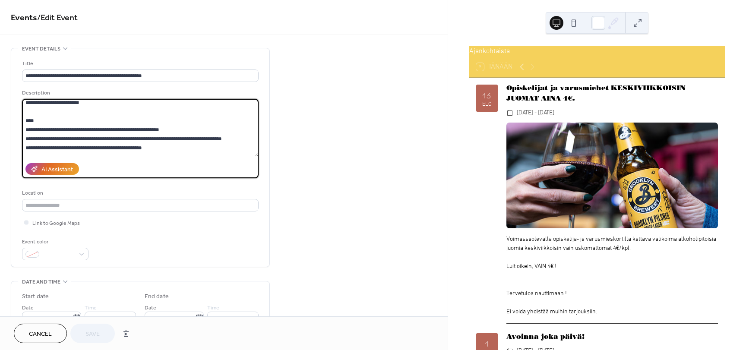
click at [138, 122] on textarea at bounding box center [140, 128] width 236 height 58
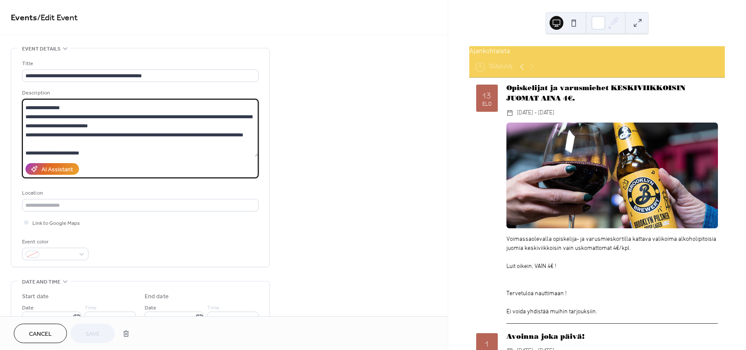
scroll to position [81, 0]
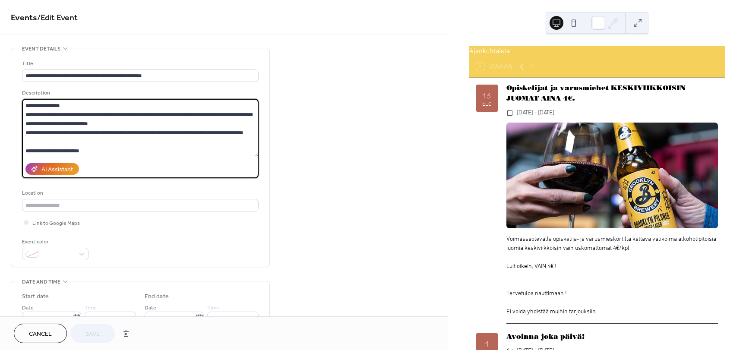
click at [111, 146] on textarea at bounding box center [140, 128] width 236 height 58
click at [90, 152] on textarea at bounding box center [140, 128] width 236 height 58
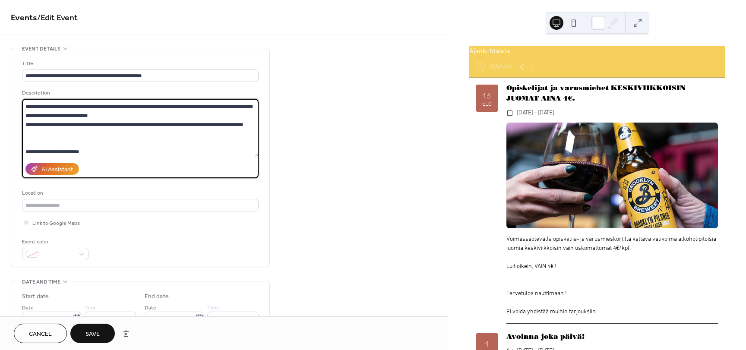
click at [168, 116] on textarea at bounding box center [140, 128] width 236 height 58
click at [179, 132] on textarea at bounding box center [140, 128] width 236 height 58
click at [138, 113] on textarea at bounding box center [140, 128] width 236 height 58
click at [89, 130] on textarea at bounding box center [140, 128] width 236 height 58
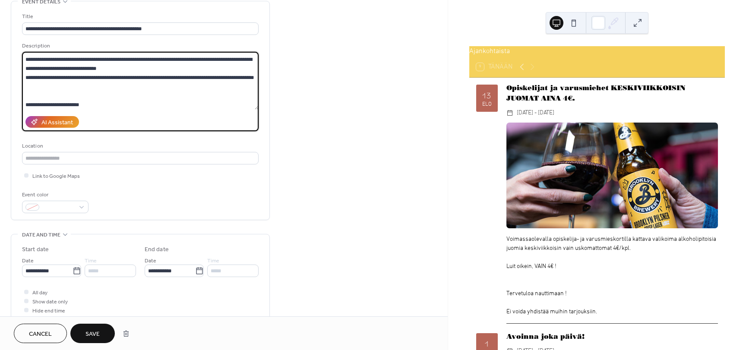
scroll to position [44, 0]
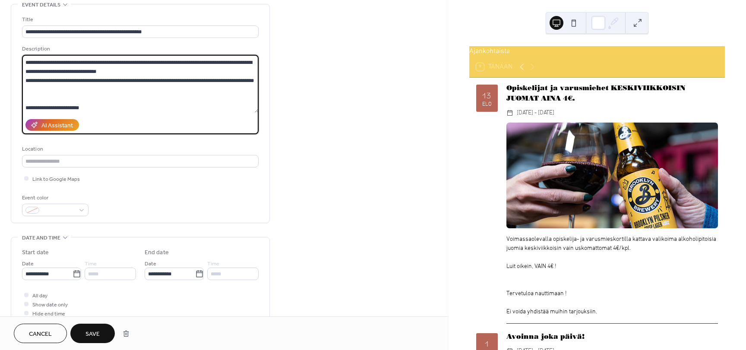
click at [82, 69] on textarea at bounding box center [140, 84] width 236 height 58
click at [86, 69] on textarea at bounding box center [140, 84] width 236 height 58
click at [108, 70] on textarea at bounding box center [140, 84] width 236 height 58
click at [119, 73] on textarea at bounding box center [140, 84] width 236 height 58
type textarea "**********"
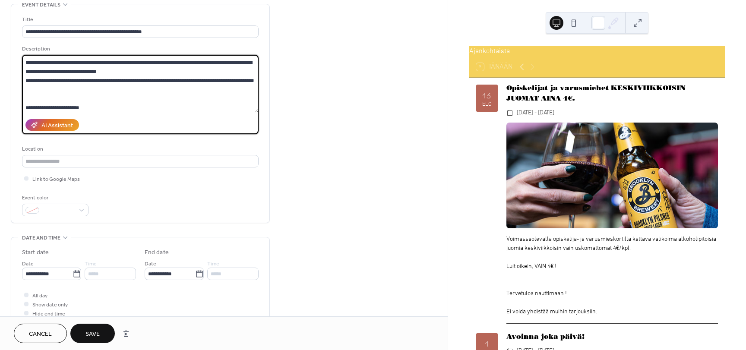
click at [91, 338] on span "Save" at bounding box center [92, 334] width 14 height 9
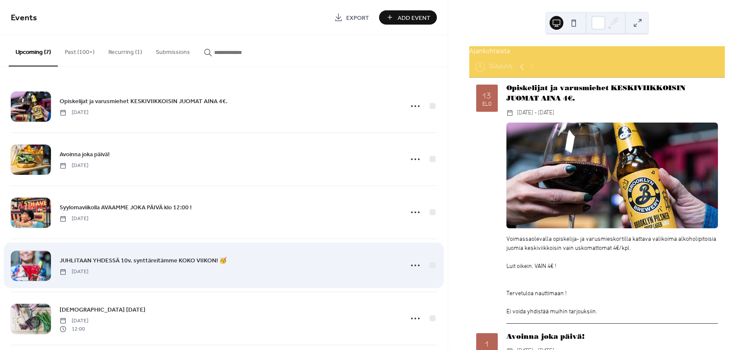
click at [127, 259] on span "JUHLITAAN YHDESSÄ 10v. synttäreitämme KOKO VIIKON! 🥳" at bounding box center [143, 260] width 167 height 9
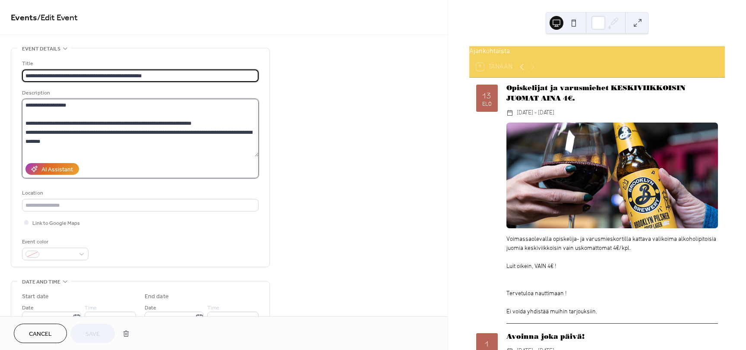
click at [151, 146] on textarea at bounding box center [140, 128] width 236 height 58
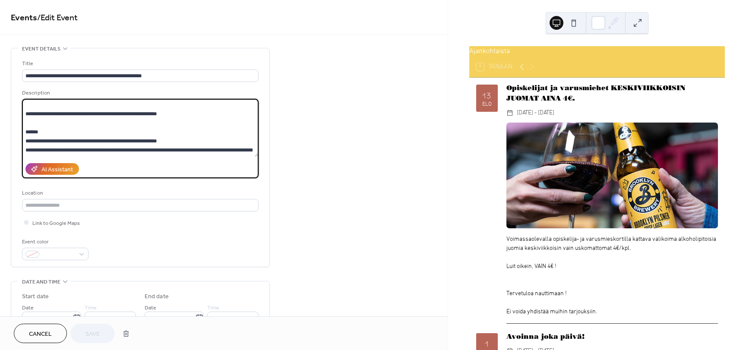
scroll to position [216, 0]
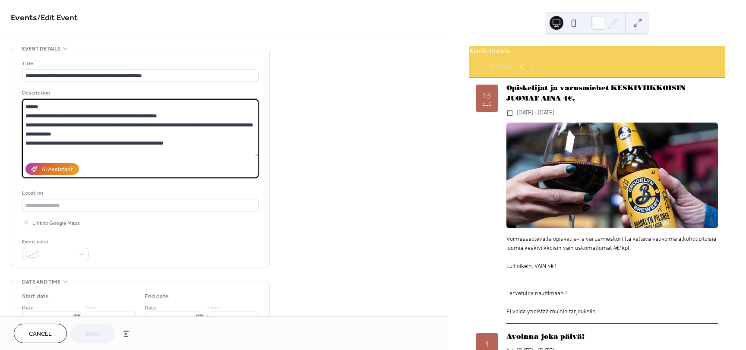
click at [167, 145] on textarea at bounding box center [140, 128] width 236 height 58
click at [176, 138] on textarea at bounding box center [140, 128] width 236 height 58
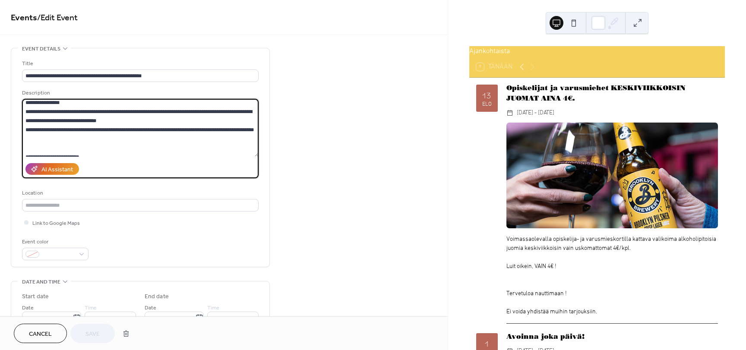
scroll to position [86, 0]
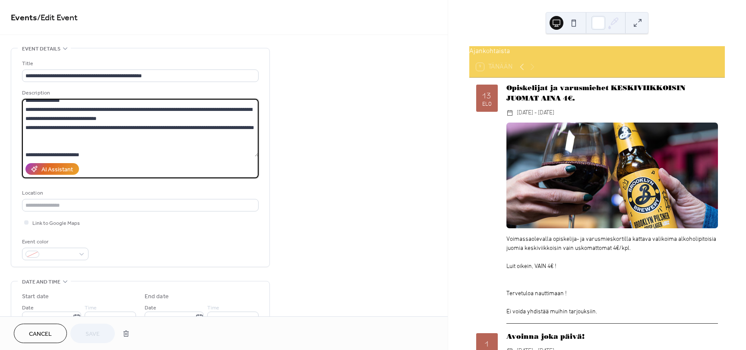
click at [123, 132] on textarea at bounding box center [140, 128] width 236 height 58
click at [94, 136] on textarea at bounding box center [140, 128] width 236 height 58
drag, startPoint x: 132, startPoint y: 120, endPoint x: 142, endPoint y: 118, distance: 10.1
click at [142, 118] on textarea at bounding box center [140, 128] width 236 height 58
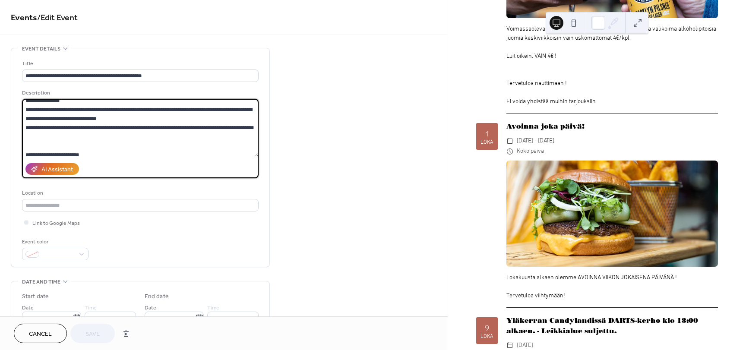
scroll to position [0, 0]
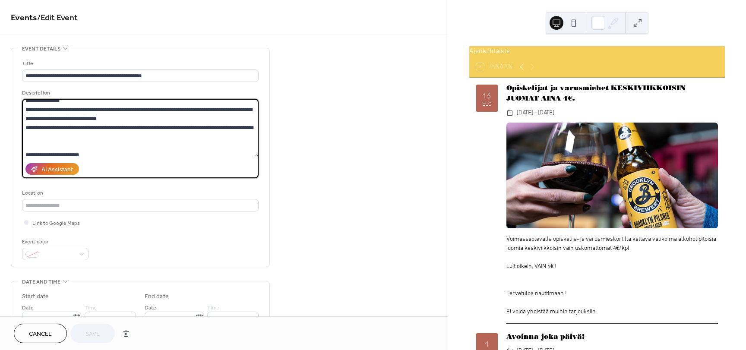
click at [155, 144] on textarea at bounding box center [140, 128] width 236 height 58
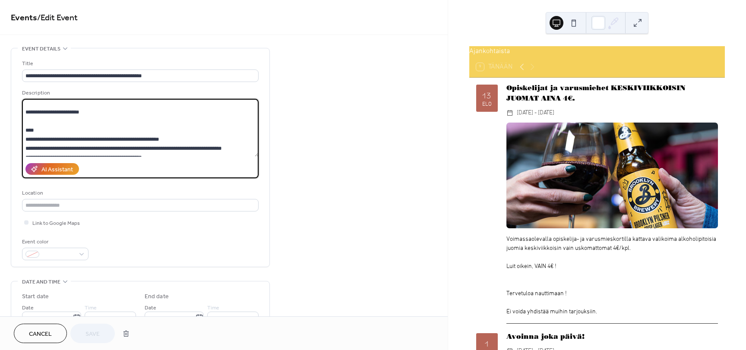
scroll to position [129, 0]
click at [68, 119] on textarea at bounding box center [140, 128] width 236 height 58
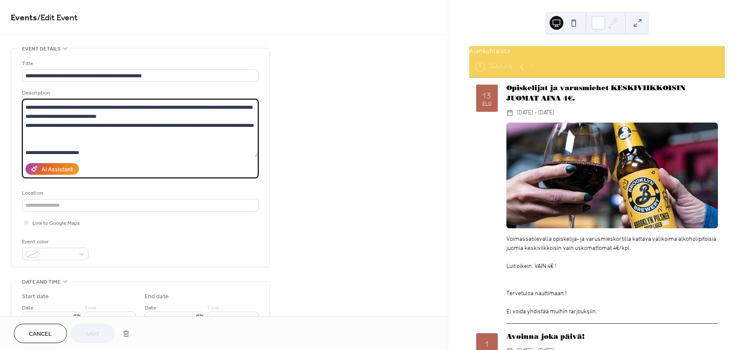
scroll to position [86, 0]
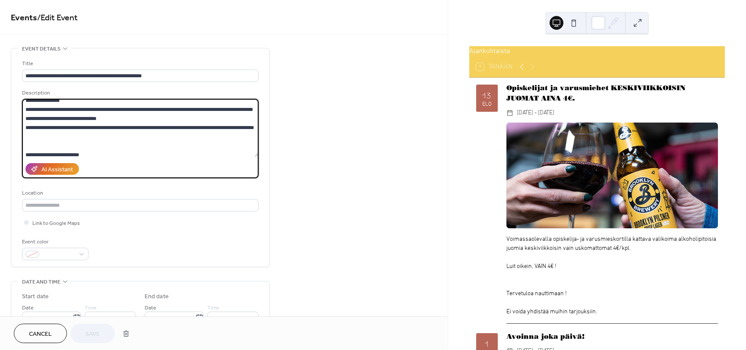
click at [62, 143] on textarea at bounding box center [140, 128] width 236 height 58
click at [109, 148] on textarea at bounding box center [140, 128] width 236 height 58
click at [500, 154] on div "13 elo Opiskelijat ja varusmiehet KESKIVIIKKOISIN JUOMAT AINA 4€. ​ ke, elo 13,…" at bounding box center [597, 203] width 242 height 241
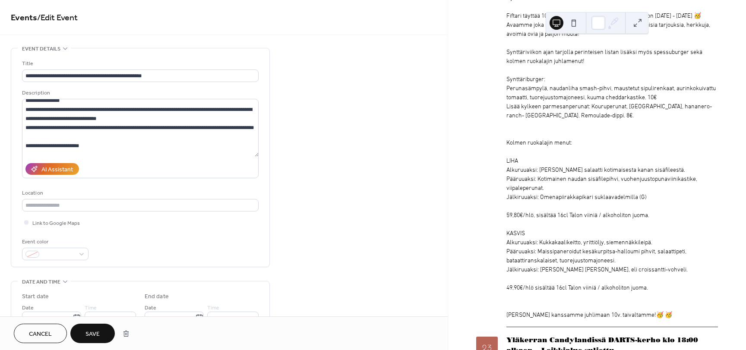
scroll to position [1165, 0]
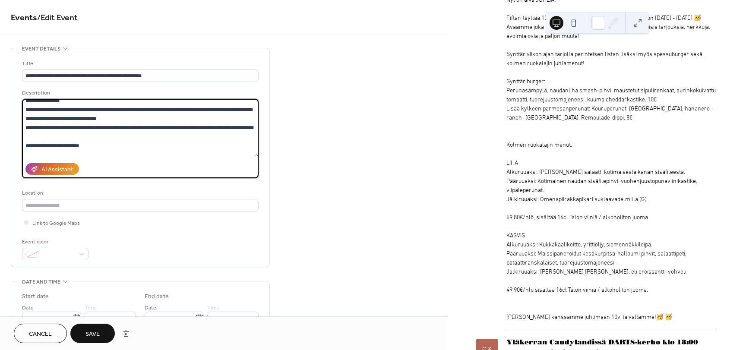
click at [26, 129] on textarea at bounding box center [140, 128] width 236 height 58
type textarea "**********"
click at [95, 324] on button "Save" at bounding box center [92, 333] width 44 height 19
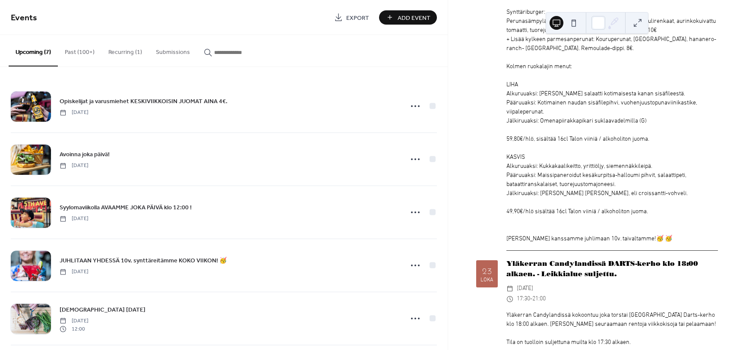
scroll to position [1251, 0]
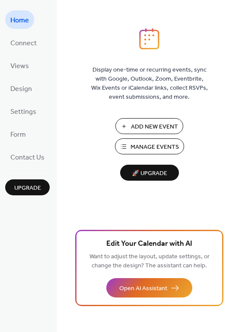
click at [149, 151] on span "Manage Events" at bounding box center [154, 147] width 48 height 9
click at [157, 143] on span "Manage Events" at bounding box center [154, 147] width 48 height 9
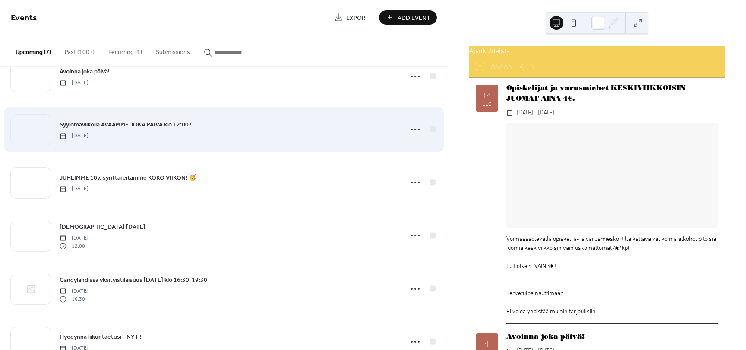
scroll to position [43, 0]
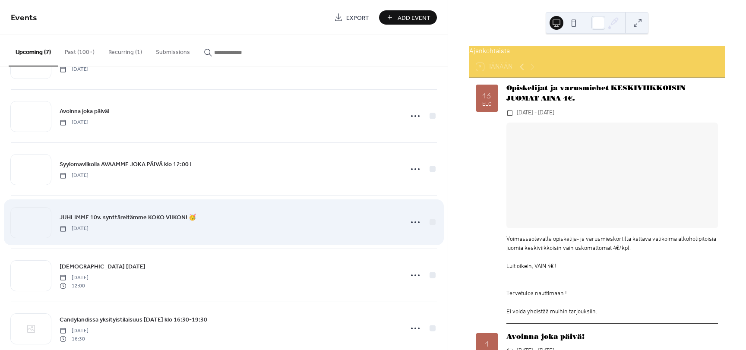
click at [116, 215] on span "JUHLIMME 10v. synttäreitämme KOKO VIIKON! 🥳" at bounding box center [128, 217] width 136 height 9
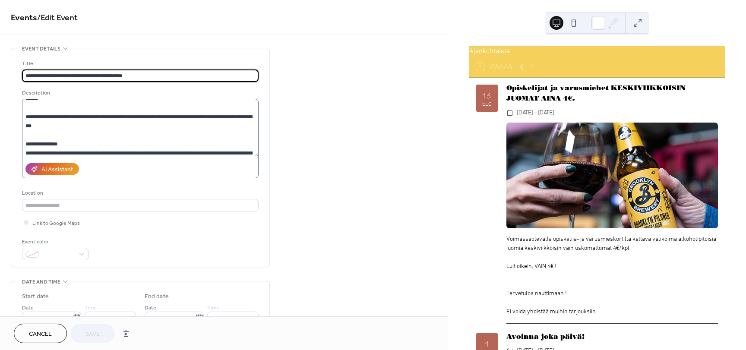
scroll to position [86, 0]
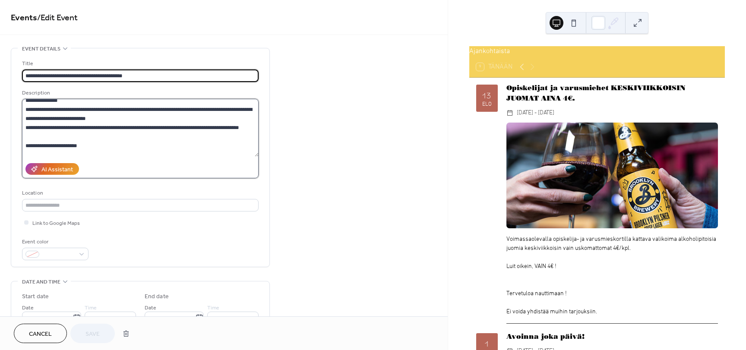
click at [25, 125] on textarea at bounding box center [140, 128] width 236 height 58
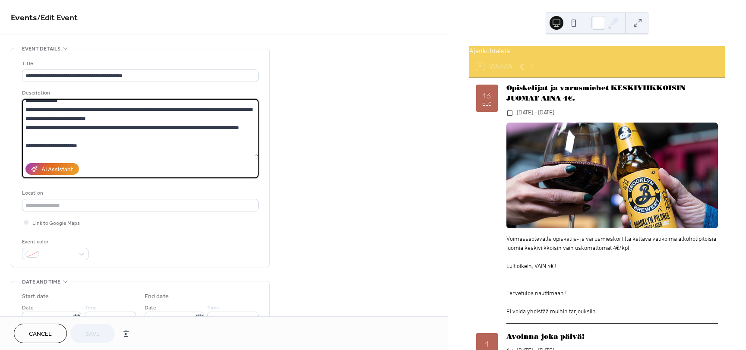
click at [63, 139] on textarea at bounding box center [140, 128] width 236 height 58
paste textarea "**********"
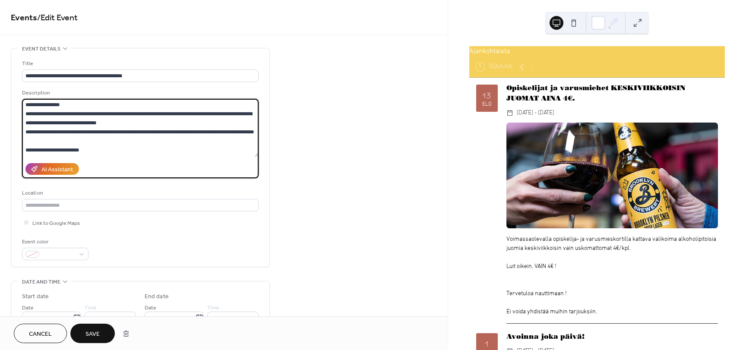
scroll to position [80, 0]
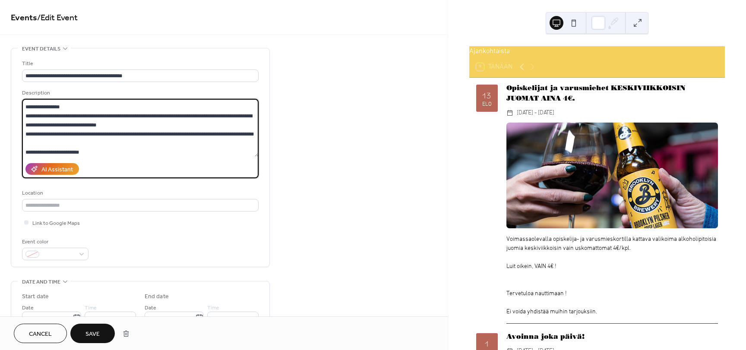
click at [77, 124] on textarea at bounding box center [140, 128] width 236 height 58
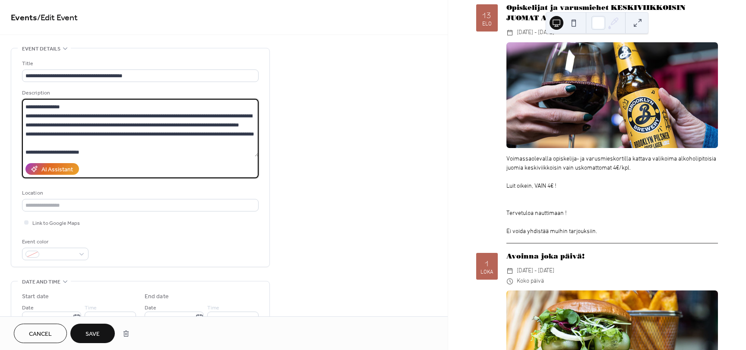
scroll to position [86, 0]
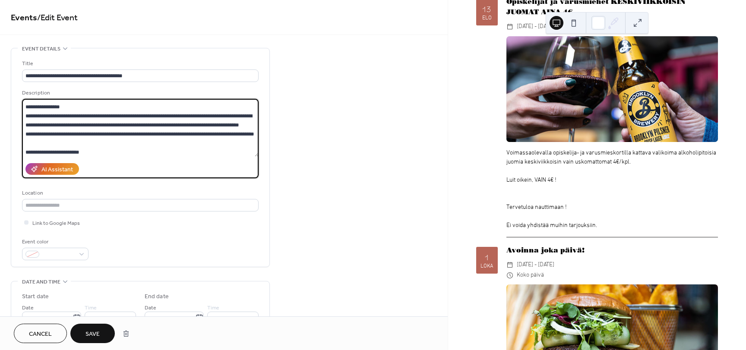
click at [125, 155] on textarea at bounding box center [140, 128] width 236 height 58
click at [141, 146] on textarea at bounding box center [140, 128] width 236 height 58
click at [147, 156] on textarea at bounding box center [140, 128] width 236 height 58
click at [28, 143] on textarea at bounding box center [140, 128] width 236 height 58
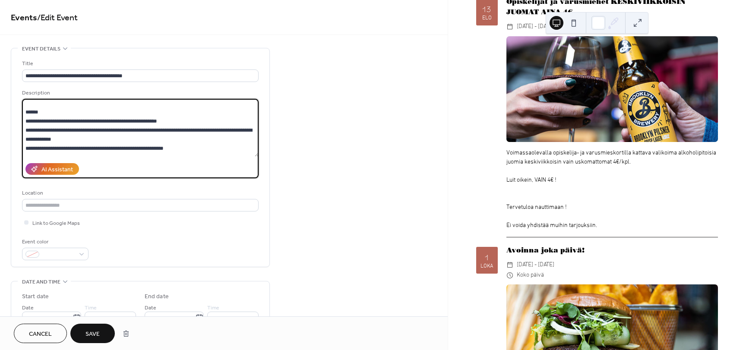
scroll to position [252, 0]
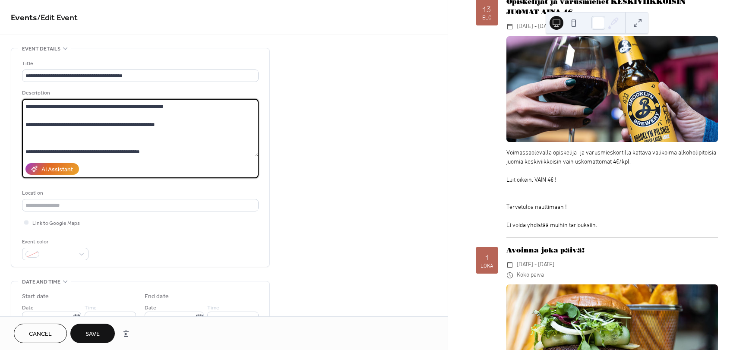
click at [133, 137] on textarea at bounding box center [140, 128] width 236 height 58
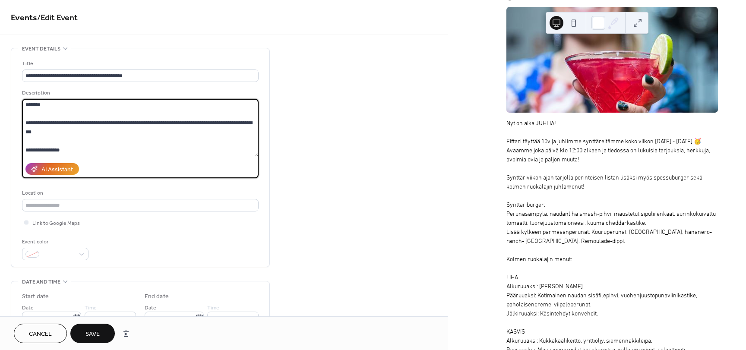
scroll to position [1079, 0]
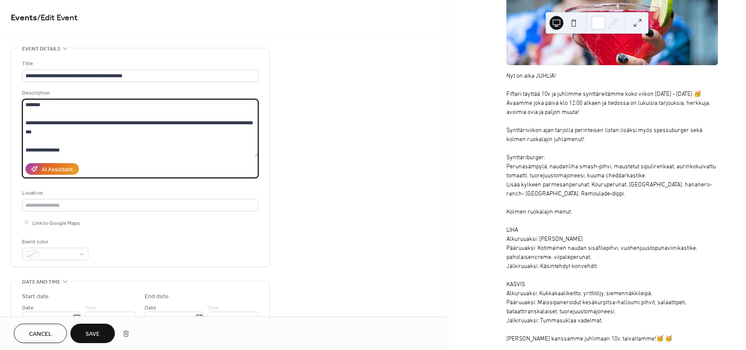
type textarea "**********"
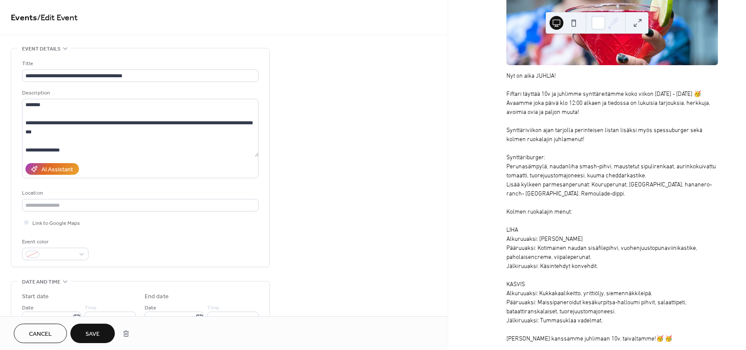
click at [100, 330] on button "Save" at bounding box center [92, 333] width 44 height 19
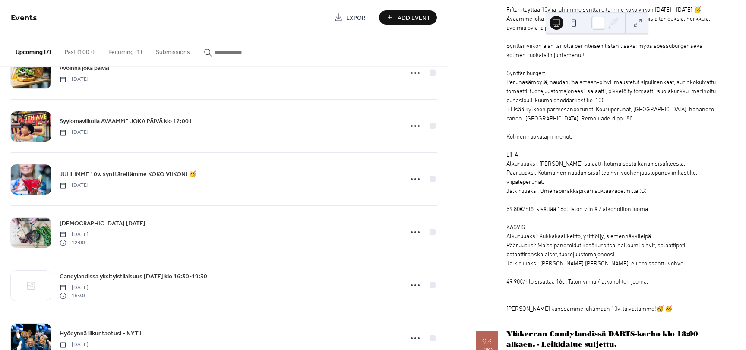
scroll to position [1165, 0]
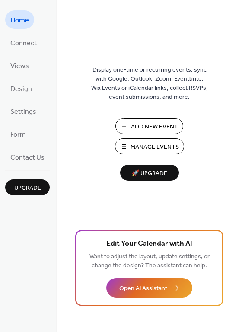
click at [170, 147] on span "Manage Events" at bounding box center [154, 147] width 48 height 9
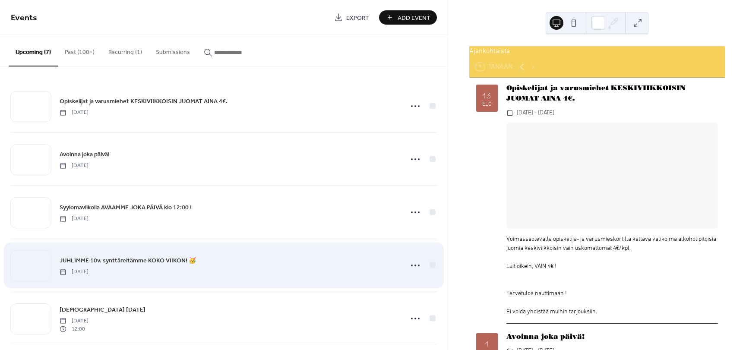
click at [125, 261] on span "JUHLIMME 10v. synttäreitämme KOKO VIIKON! 🥳" at bounding box center [128, 260] width 136 height 9
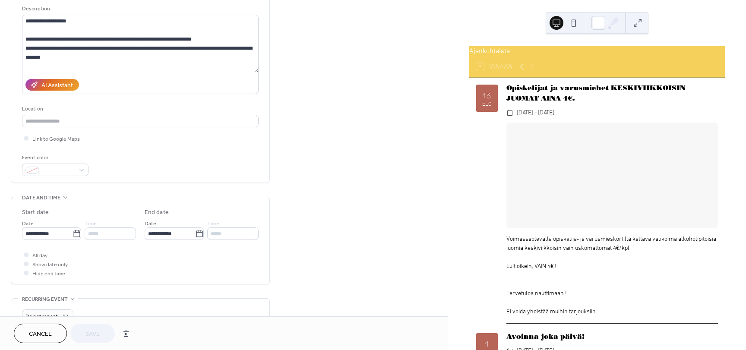
scroll to position [86, 0]
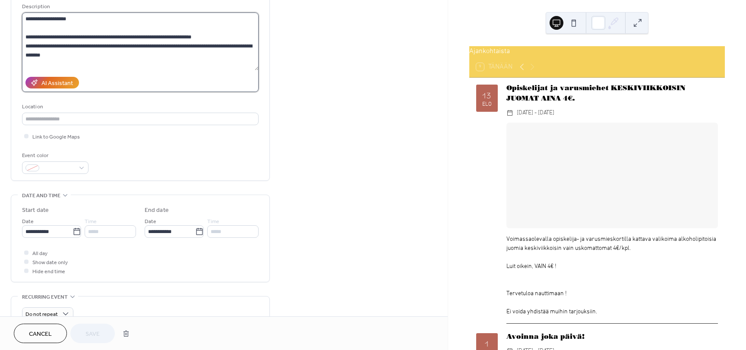
click at [194, 63] on textarea at bounding box center [140, 42] width 236 height 58
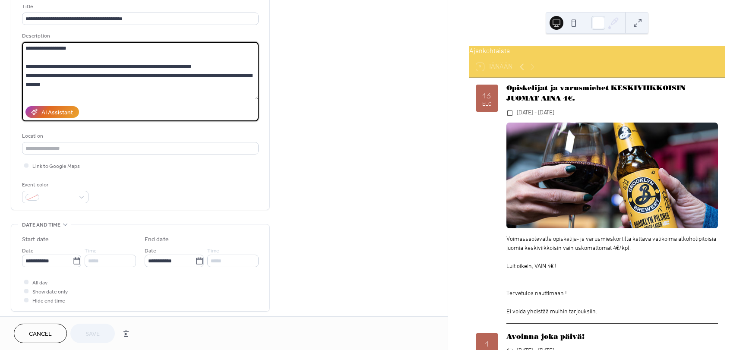
scroll to position [27, 0]
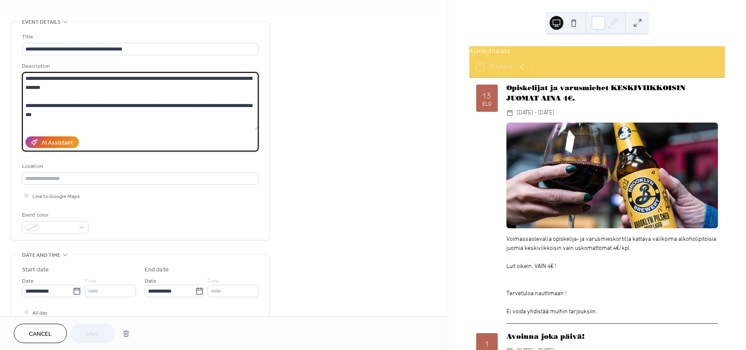
drag, startPoint x: 25, startPoint y: 37, endPoint x: 150, endPoint y: 122, distance: 151.5
click at [150, 122] on textarea at bounding box center [140, 101] width 236 height 58
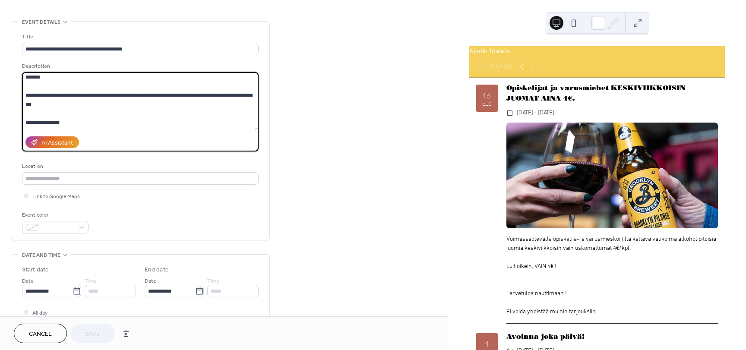
click at [121, 109] on textarea at bounding box center [140, 101] width 236 height 58
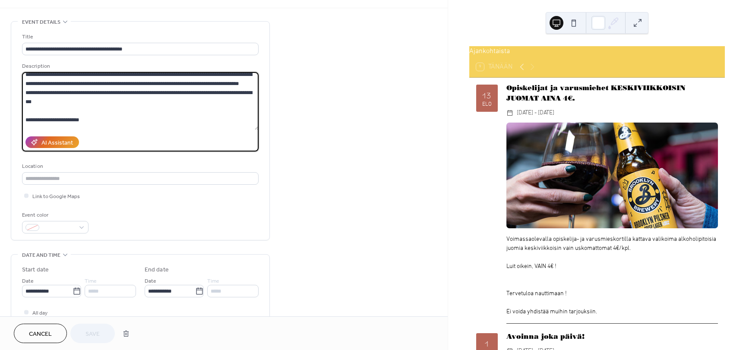
scroll to position [110, 0]
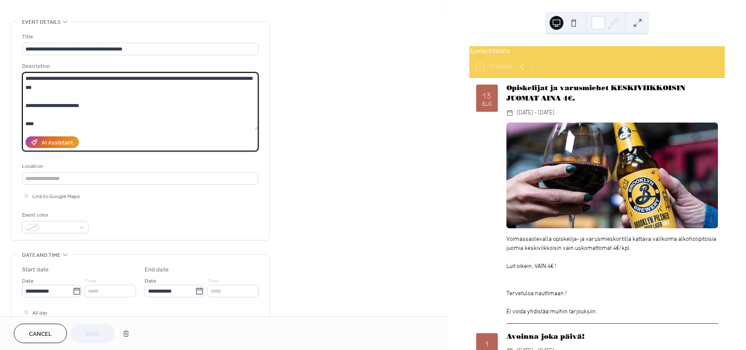
drag, startPoint x: 25, startPoint y: 79, endPoint x: 78, endPoint y: 122, distance: 67.5
click at [78, 122] on textarea at bounding box center [140, 101] width 236 height 58
click at [84, 99] on textarea at bounding box center [140, 101] width 236 height 58
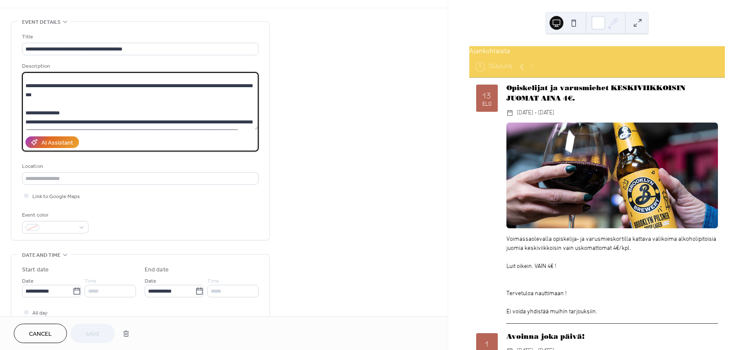
drag, startPoint x: 78, startPoint y: 97, endPoint x: 33, endPoint y: 73, distance: 51.1
click at [33, 73] on textarea at bounding box center [140, 101] width 236 height 58
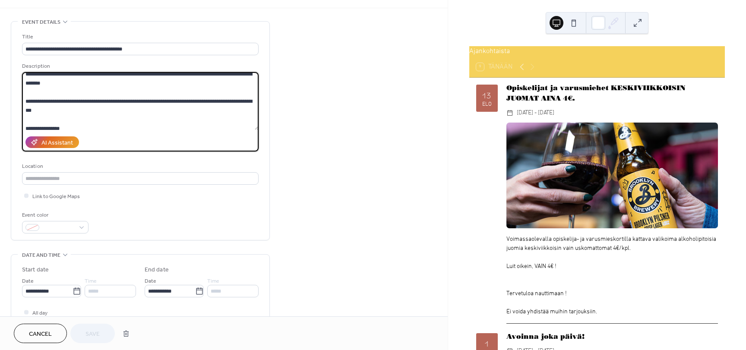
click at [36, 97] on textarea at bounding box center [140, 101] width 236 height 58
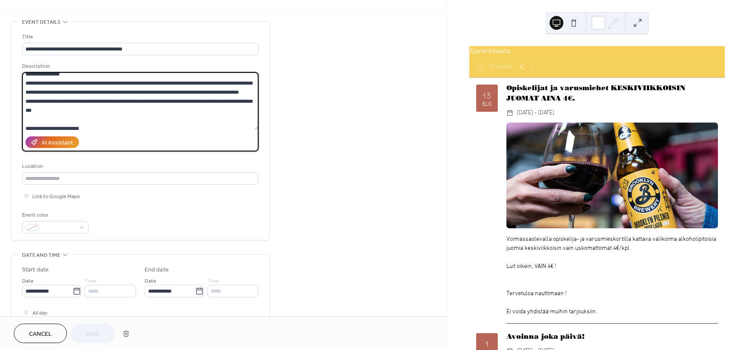
drag, startPoint x: 26, startPoint y: 82, endPoint x: 95, endPoint y: 122, distance: 79.4
click at [95, 122] on textarea at bounding box center [140, 101] width 236 height 58
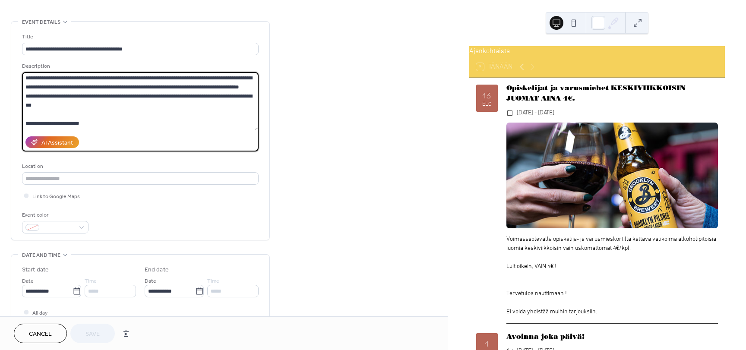
click at [111, 100] on textarea at bounding box center [140, 101] width 236 height 58
click at [104, 105] on textarea at bounding box center [140, 101] width 236 height 58
click at [66, 95] on textarea at bounding box center [140, 101] width 236 height 58
type textarea "**********"
click at [92, 339] on span "Save" at bounding box center [92, 334] width 14 height 9
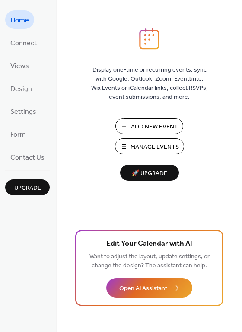
click at [151, 143] on span "Manage Events" at bounding box center [154, 147] width 48 height 9
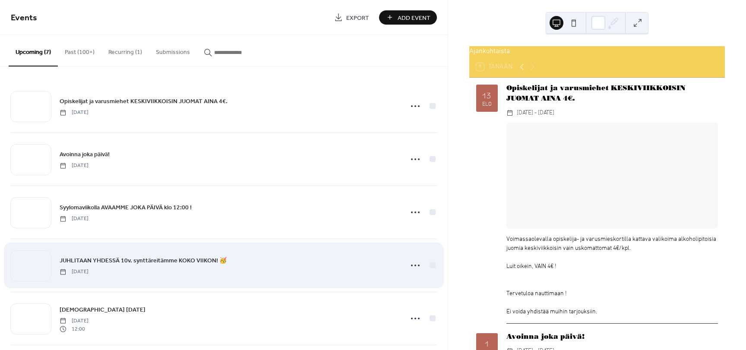
click at [155, 263] on span "JUHLITAAN YHDESSÄ 10v. synttäreitämme KOKO VIIKON! 🥳" at bounding box center [143, 260] width 167 height 9
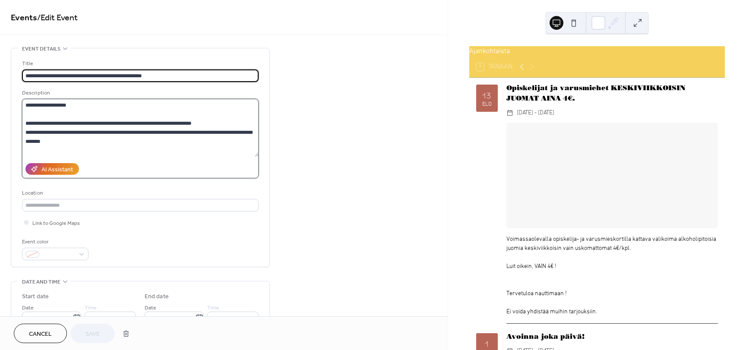
click at [223, 147] on textarea at bounding box center [140, 128] width 236 height 58
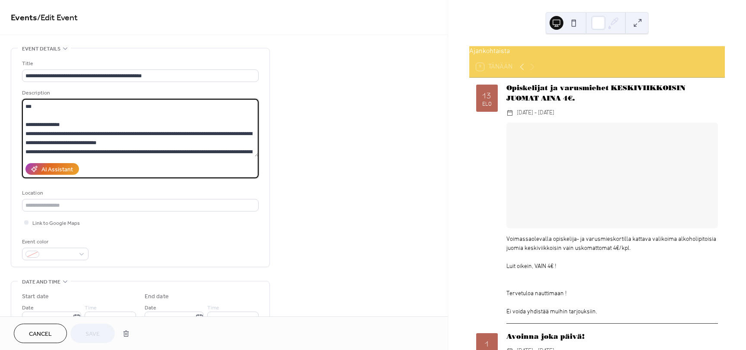
scroll to position [80, 0]
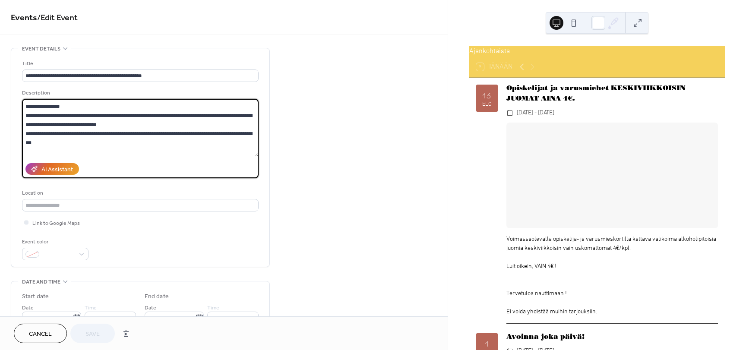
click at [139, 123] on textarea at bounding box center [140, 128] width 236 height 58
type textarea "**********"
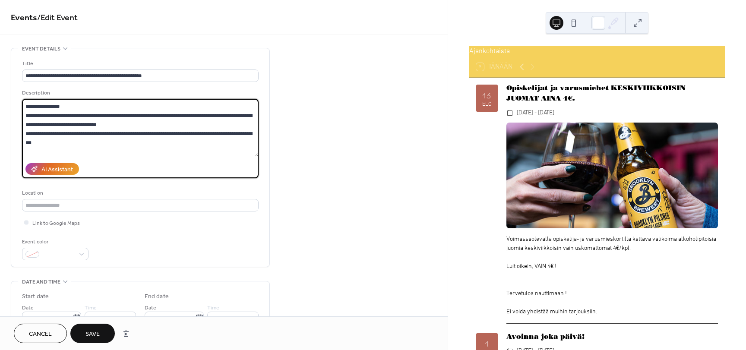
click at [98, 331] on span "Save" at bounding box center [92, 334] width 14 height 9
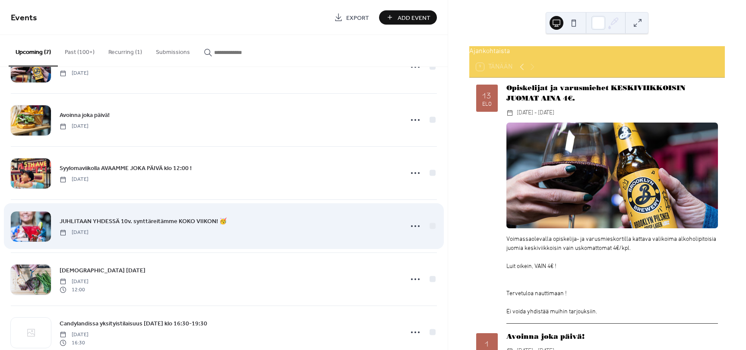
scroll to position [43, 0]
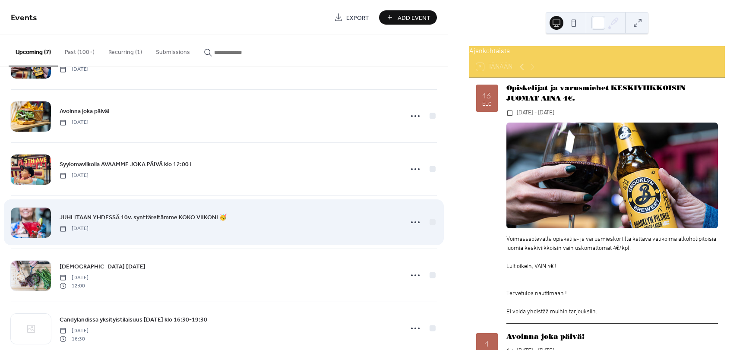
click at [157, 218] on span "JUHLITAAN YHDESSÄ 10v. synttäreitämme KOKO VIIKON! 🥳" at bounding box center [143, 217] width 167 height 9
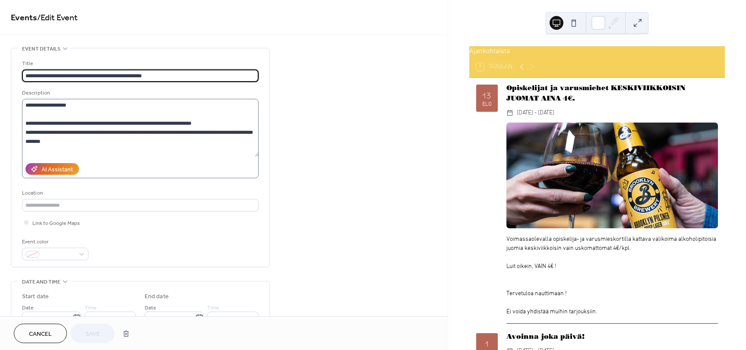
click at [134, 157] on label at bounding box center [140, 138] width 236 height 79
click at [134, 157] on textarea at bounding box center [140, 128] width 236 height 58
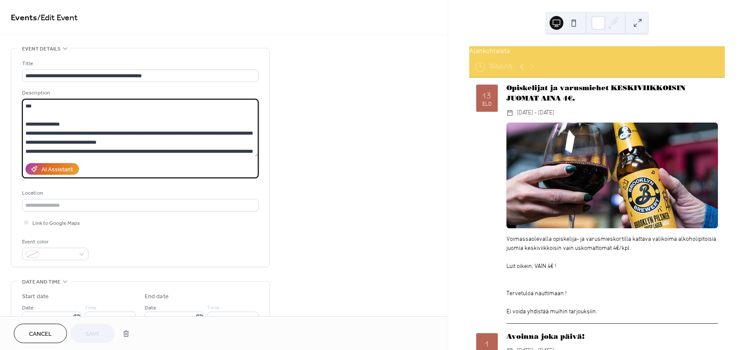
scroll to position [5, 0]
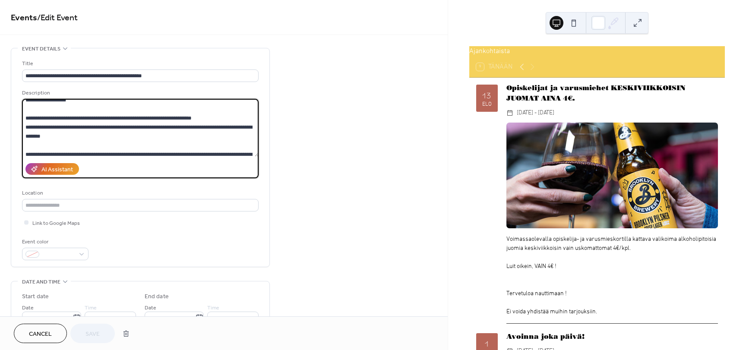
drag, startPoint x: 75, startPoint y: 137, endPoint x: 24, endPoint y: 102, distance: 61.8
click at [24, 102] on textarea at bounding box center [140, 128] width 236 height 58
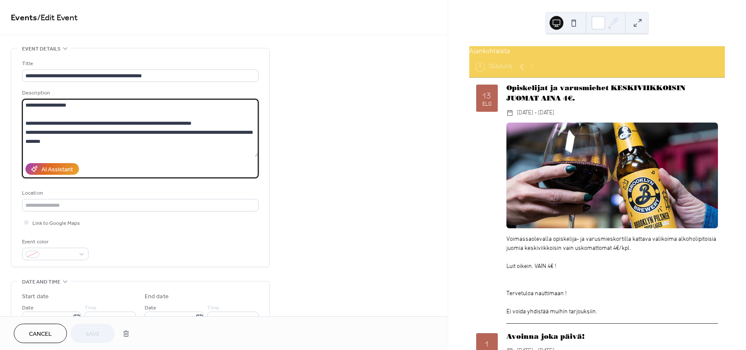
click at [43, 141] on textarea at bounding box center [140, 128] width 236 height 58
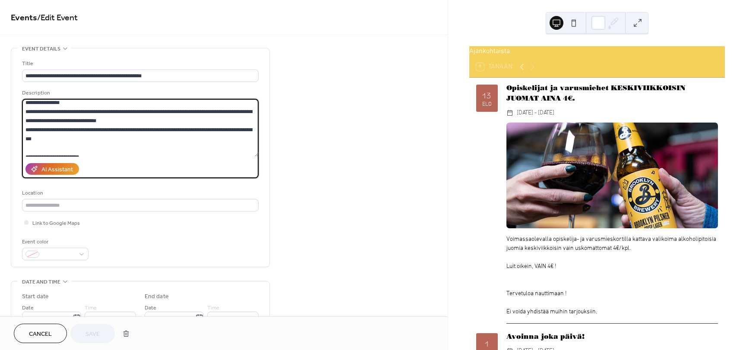
scroll to position [86, 0]
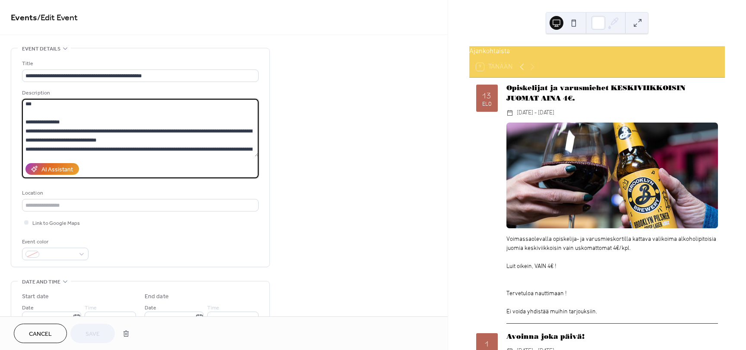
drag, startPoint x: 79, startPoint y: 133, endPoint x: 17, endPoint y: 104, distance: 68.9
click at [17, 104] on div "**********" at bounding box center [140, 157] width 258 height 218
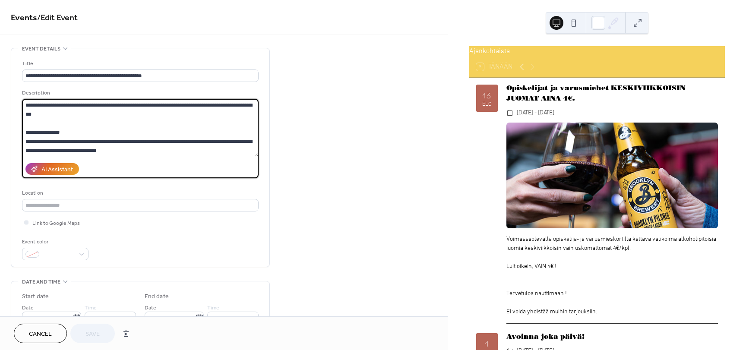
click at [40, 131] on textarea at bounding box center [140, 128] width 236 height 58
drag, startPoint x: 30, startPoint y: 125, endPoint x: 106, endPoint y: 149, distance: 79.6
click at [105, 149] on textarea at bounding box center [140, 128] width 236 height 58
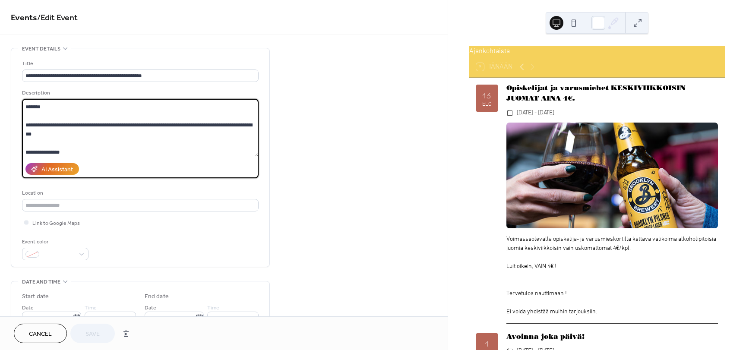
scroll to position [0, 0]
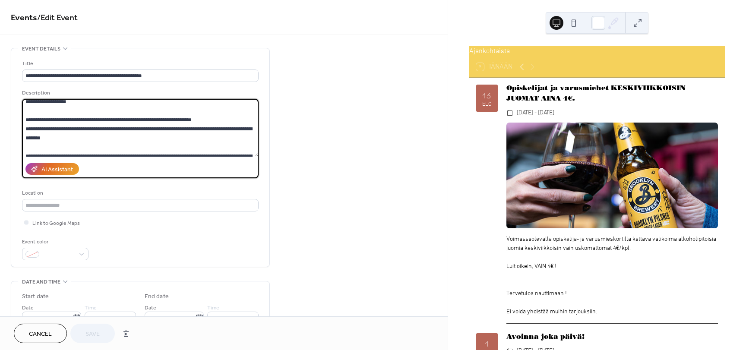
click at [105, 124] on textarea at bounding box center [140, 128] width 236 height 58
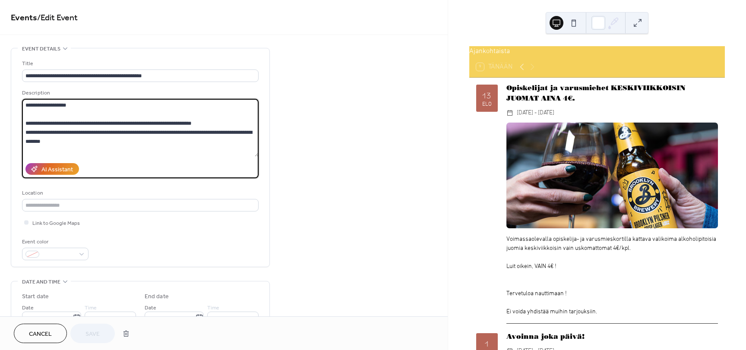
click at [139, 135] on textarea at bounding box center [140, 128] width 236 height 58
click at [192, 138] on textarea at bounding box center [140, 128] width 236 height 58
click at [188, 138] on textarea at bounding box center [140, 128] width 236 height 58
click at [188, 139] on textarea at bounding box center [140, 128] width 236 height 58
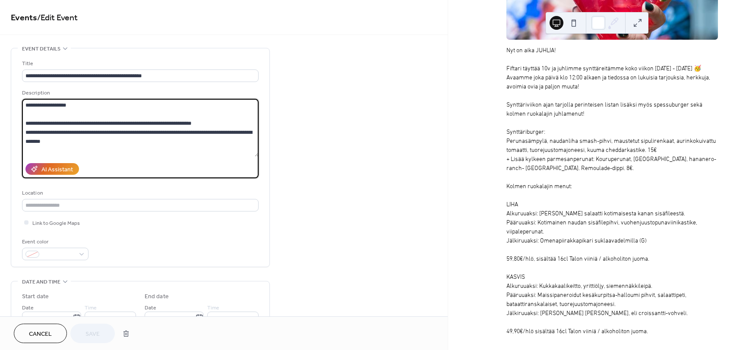
scroll to position [1122, 0]
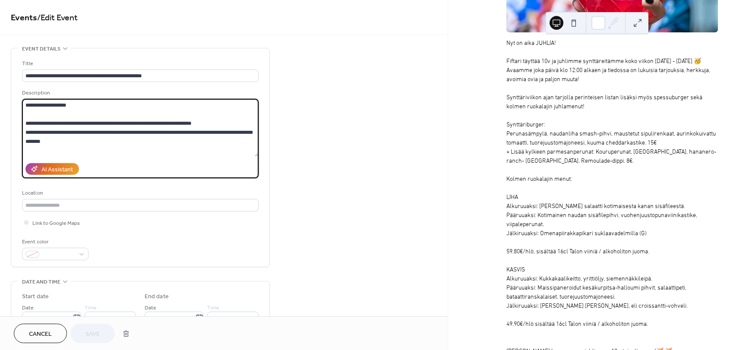
click at [506, 122] on div "Nyt on aika JUHLIA! Fiftari täyttää 10v ja juhlimme synttäreitämme koko viikon …" at bounding box center [611, 197] width 211 height 317
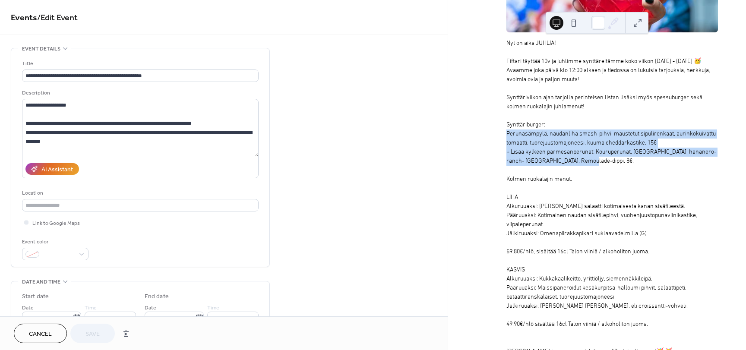
drag, startPoint x: 506, startPoint y: 133, endPoint x: 593, endPoint y: 161, distance: 91.8
click at [593, 161] on div "Nyt on aika JUHLIA! Fiftari täyttää 10v ja juhlimme synttäreitämme koko viikon …" at bounding box center [611, 197] width 211 height 317
copy div "Perunasämpylä, naudanliha smash-pihvi, maustetut sipulirenkaat, aurinkokuivattu…"
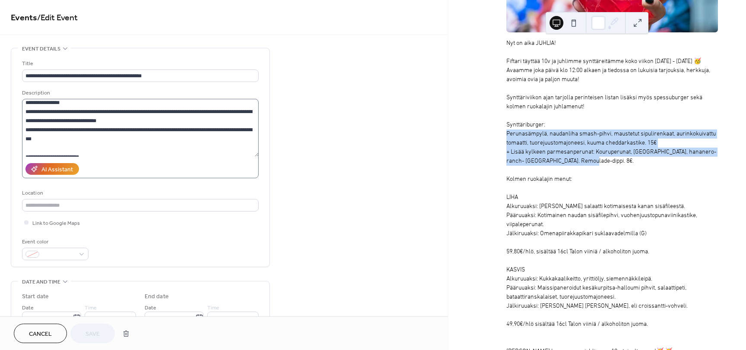
scroll to position [86, 0]
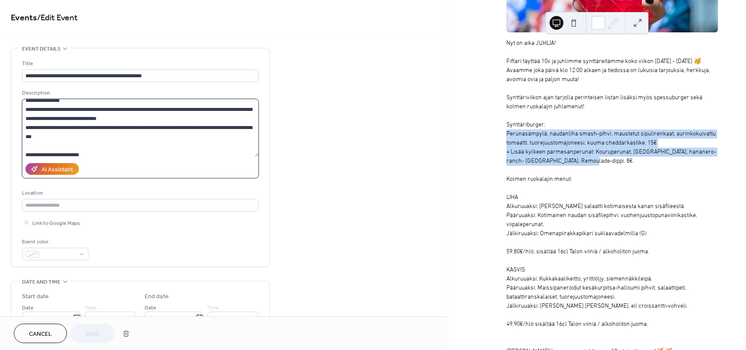
click at [76, 117] on textarea at bounding box center [140, 128] width 236 height 58
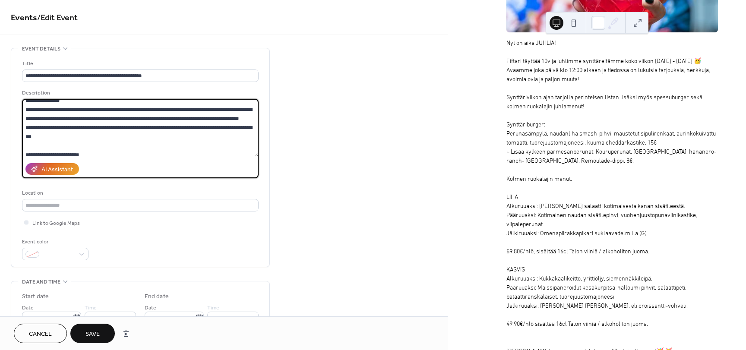
type textarea "**********"
click at [91, 340] on button "Save" at bounding box center [92, 333] width 44 height 19
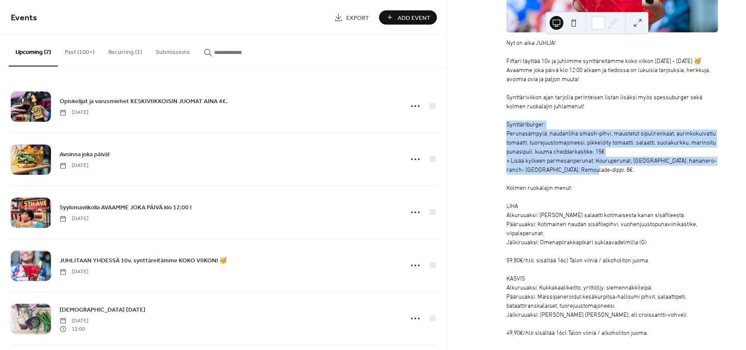
drag, startPoint x: 588, startPoint y: 170, endPoint x: 499, endPoint y: 125, distance: 100.0
click at [499, 125] on div "[DATE] JUHLITAAN YHDESSÄ 10v. synttäreitämme KOKO VIIKON! 🥳 ​ [DATE] - [DATE] ​…" at bounding box center [597, 125] width 242 height 496
copy div "Synttäriburger: Perunasämpylä, naudanliha smash-pihvi, maustetut sipulirenkaat,…"
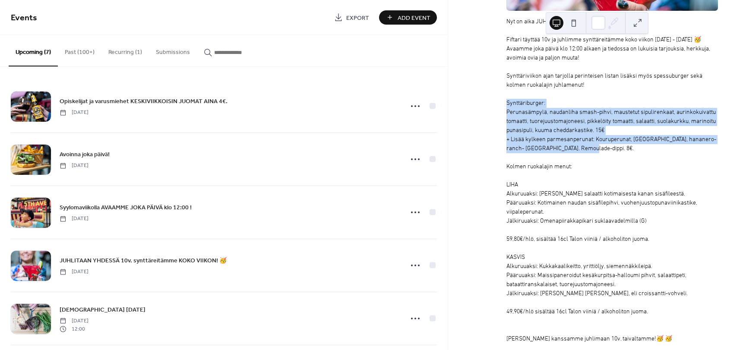
scroll to position [1165, 0]
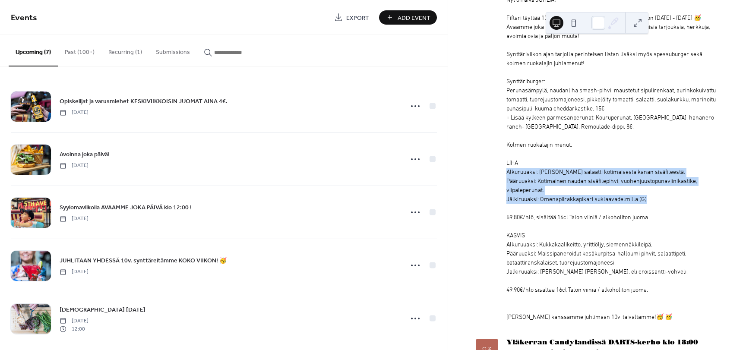
drag, startPoint x: 507, startPoint y: 171, endPoint x: 659, endPoint y: 199, distance: 155.4
click at [659, 199] on div "Nyt on aika JUHLIA! Fiftari täyttää 10v ja juhlimme synttäreitämme koko viikon …" at bounding box center [611, 159] width 211 height 326
copy div "Alkuruuaksi: [PERSON_NAME] salaatti kotimaisesta kanan sisäfileestä. Pääruuaksi…"
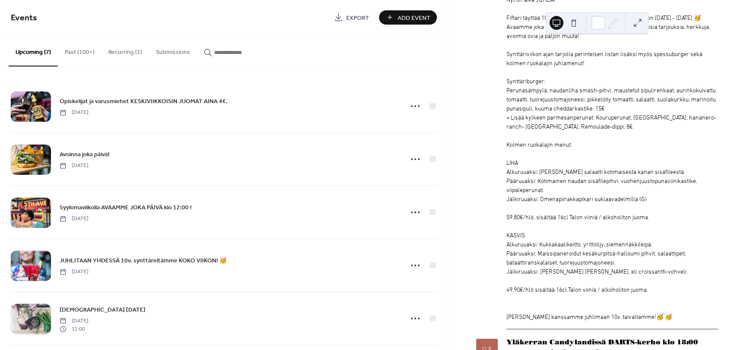
click at [518, 226] on div "Nyt on aika JUHLIA! Fiftari täyttää 10v ja juhlimme synttäreitämme koko viikon …" at bounding box center [611, 159] width 211 height 326
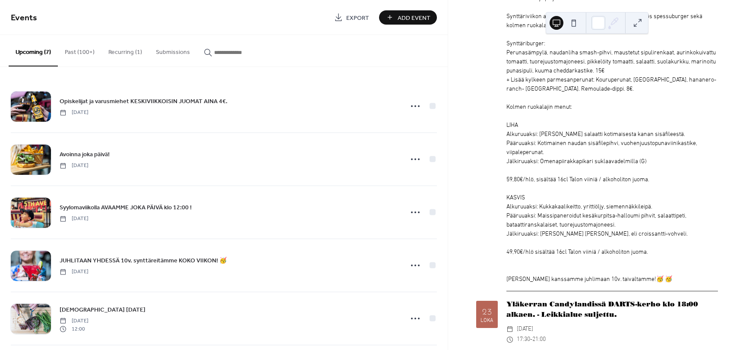
scroll to position [1208, 0]
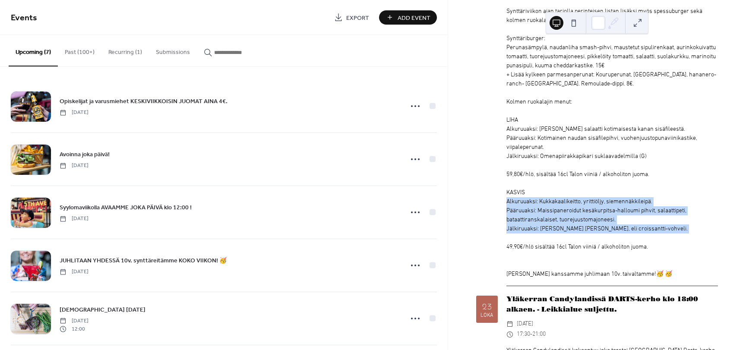
drag, startPoint x: 506, startPoint y: 202, endPoint x: 656, endPoint y: 234, distance: 153.6
click at [656, 234] on div "Nyt on aika JUHLIA! Fiftari täyttää 10v ja juhlimme synttäreitämme koko viikon …" at bounding box center [611, 116] width 211 height 326
copy div "Alkuruuaksi: Kukkakaalikeitto, yrittiöljy, siemennäkkileipä. Pääruuaksi: Maissi…"
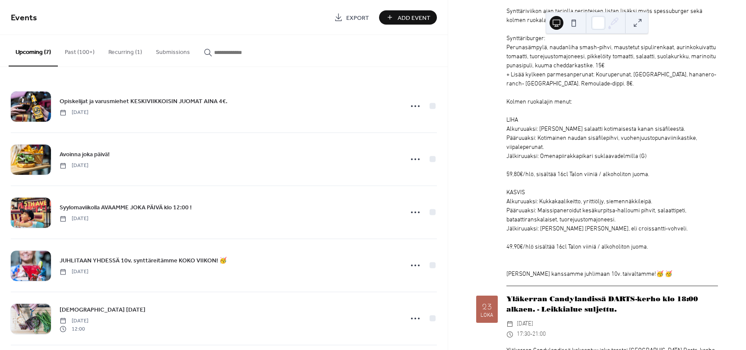
click at [568, 186] on div "Nyt on aika JUHLIA! Fiftari täyttää 10v ja juhlimme synttäreitämme koko viikon …" at bounding box center [611, 116] width 211 height 326
drag, startPoint x: 508, startPoint y: 173, endPoint x: 661, endPoint y: 175, distance: 152.7
click at [661, 175] on div "Nyt on aika JUHLIA! Fiftari täyttää 10v ja juhlimme synttäreitämme koko viikon …" at bounding box center [611, 116] width 211 height 326
copy div "9,80€/hlö, sisältää 16cl Talon viiniä / alkoholiton juoma."
drag, startPoint x: 506, startPoint y: 248, endPoint x: 653, endPoint y: 250, distance: 146.7
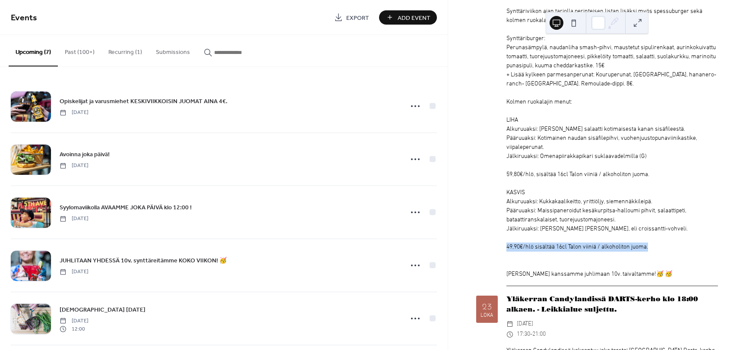
click at [653, 250] on div "Nyt on aika JUHLIA! Fiftari täyttää 10v ja juhlimme synttäreitämme koko viikon …" at bounding box center [611, 116] width 211 height 326
copy div "49,90€/hlö sisältää 16cl Talon viiniä / alkoholiton juoma."
